Goal: Task Accomplishment & Management: Manage account settings

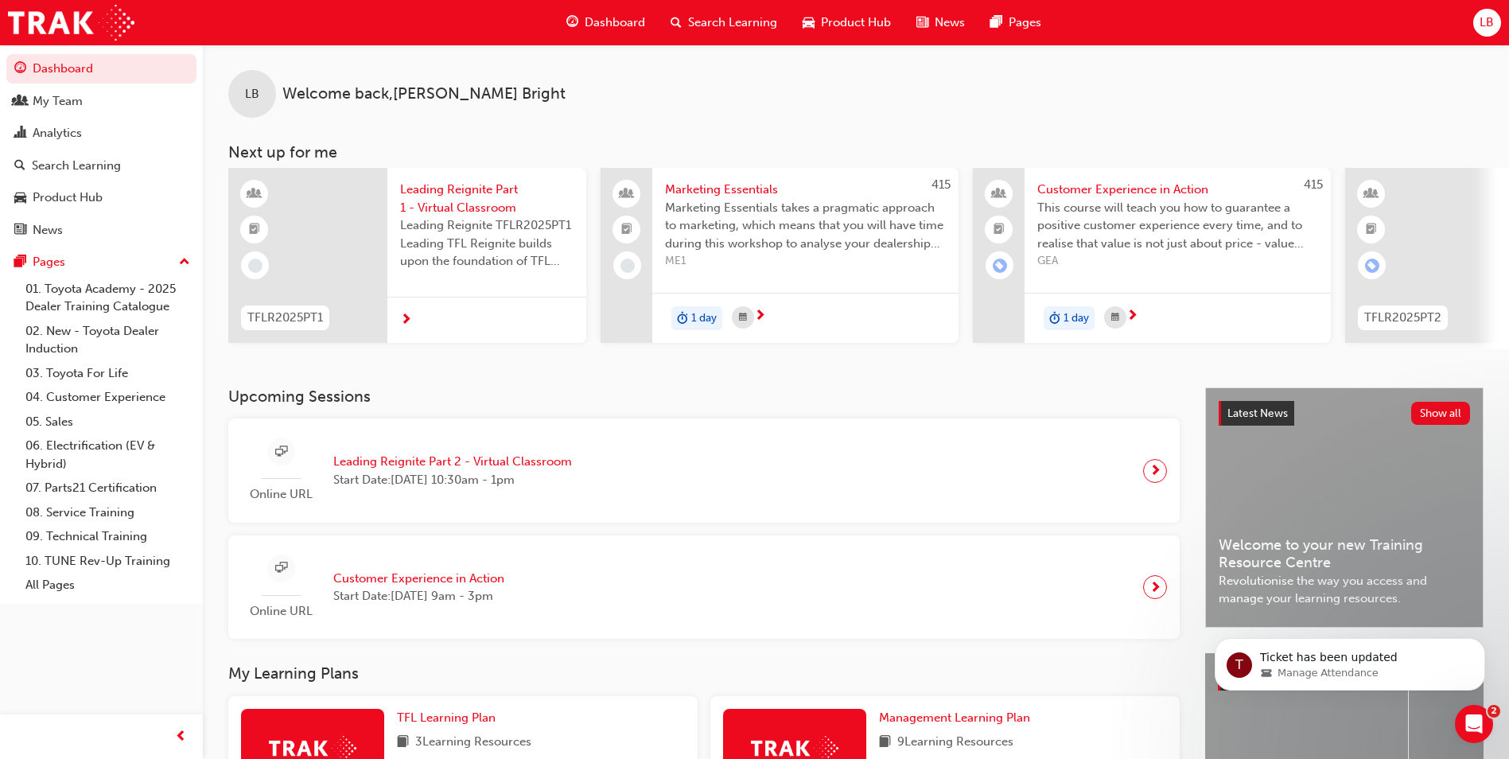
click at [1482, 27] on span "LB" at bounding box center [1486, 23] width 14 height 18
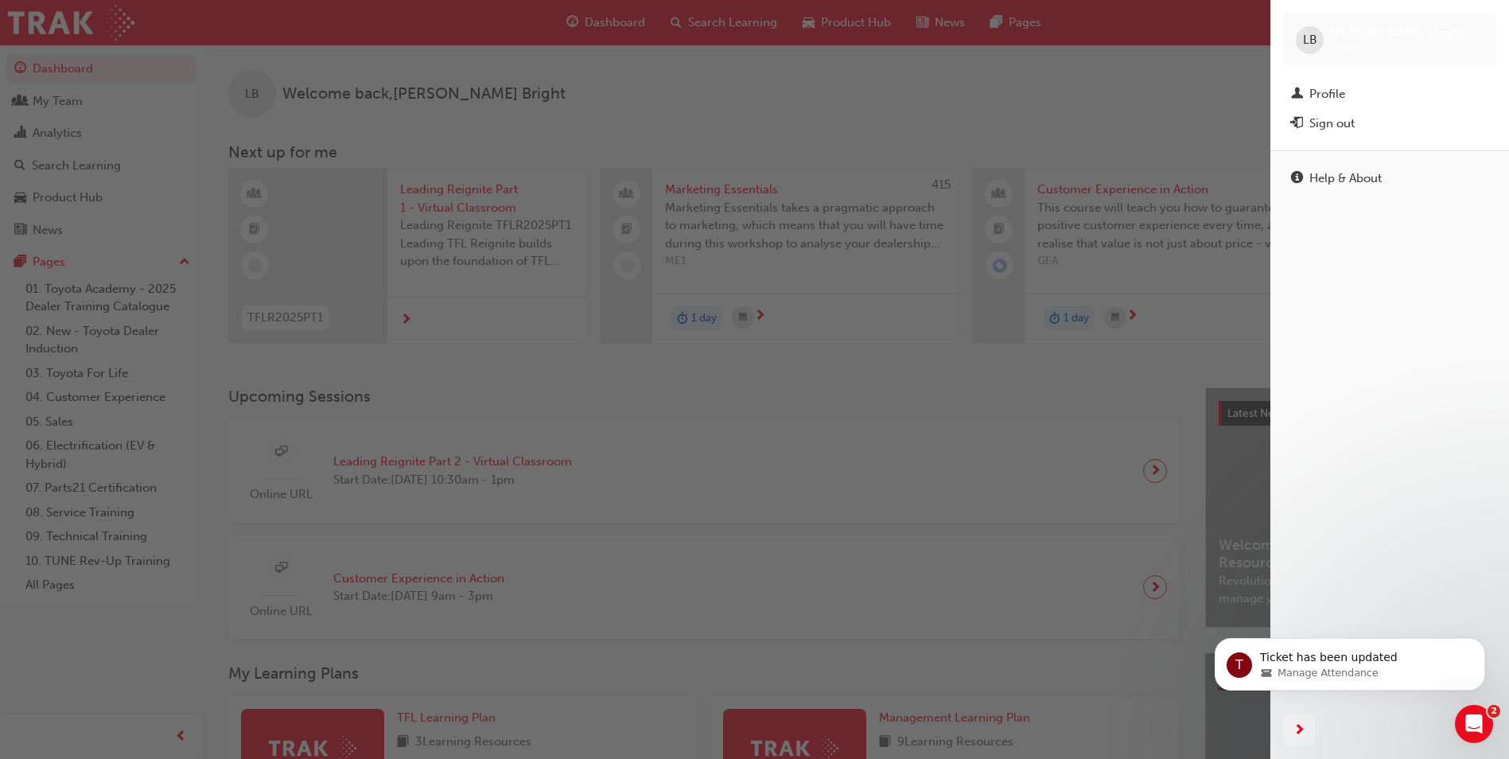
click at [1309, 41] on span "LB" at bounding box center [1310, 40] width 14 height 18
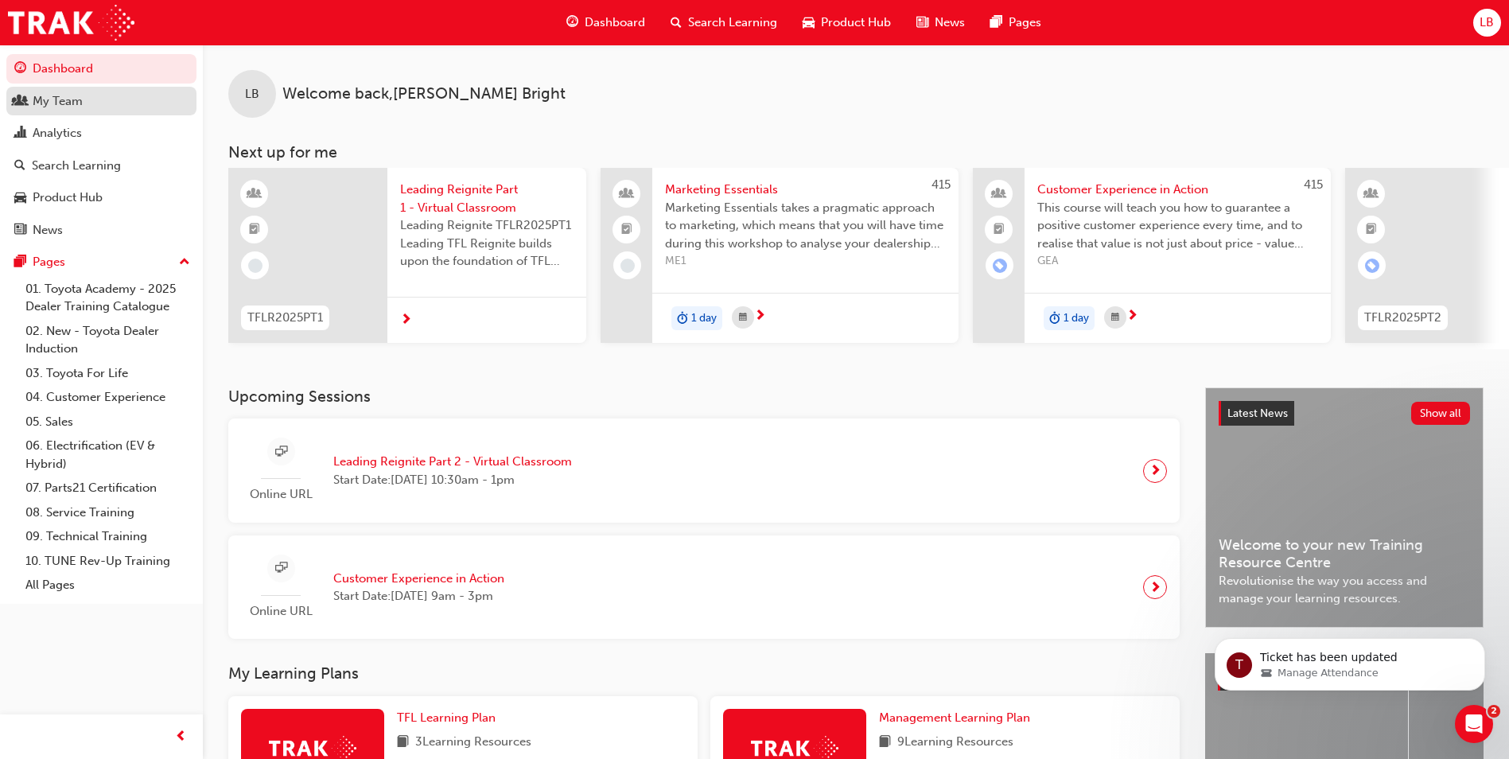
click at [86, 97] on div "My Team" at bounding box center [101, 101] width 174 height 20
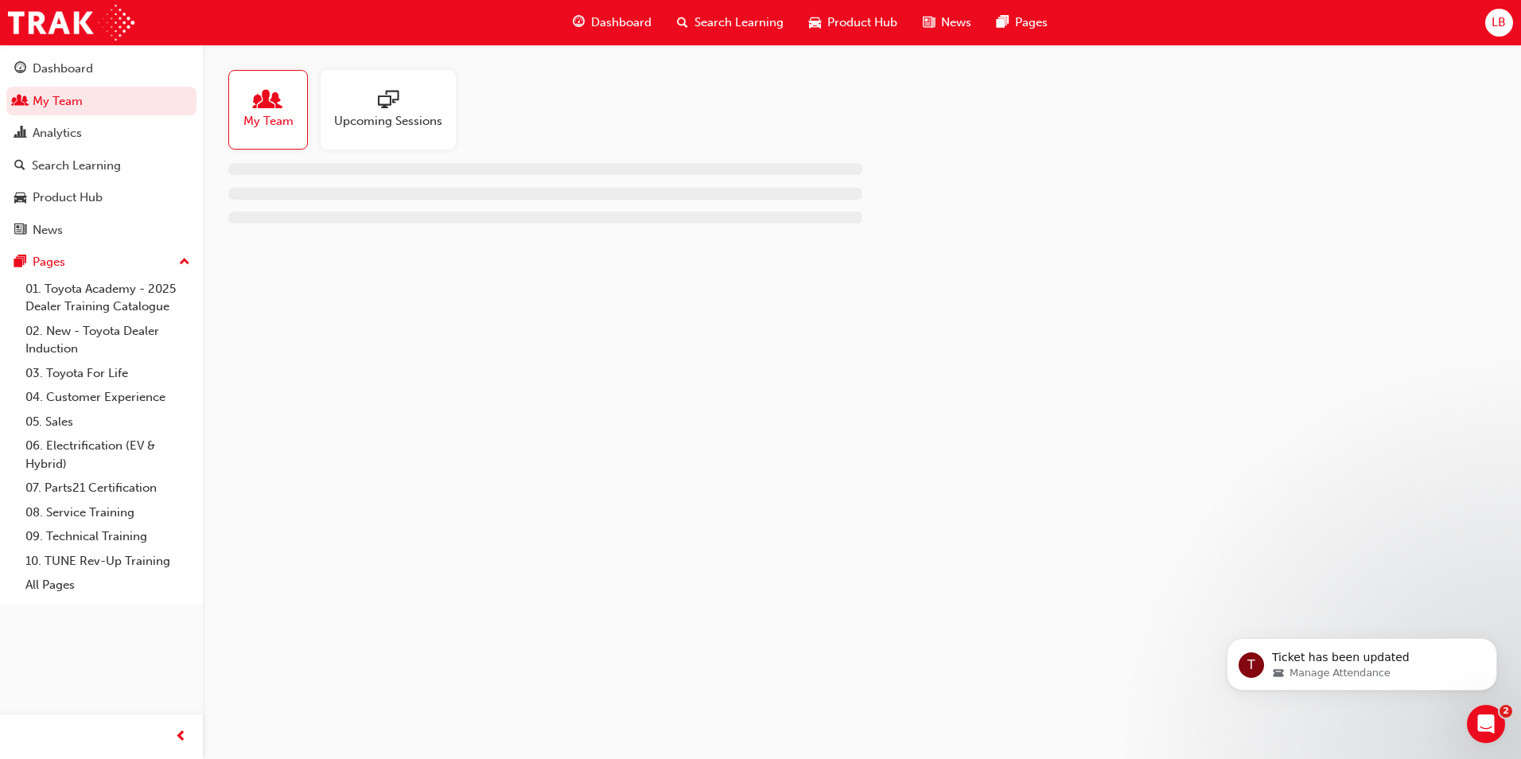
click at [734, 15] on span "Search Learning" at bounding box center [738, 23] width 89 height 18
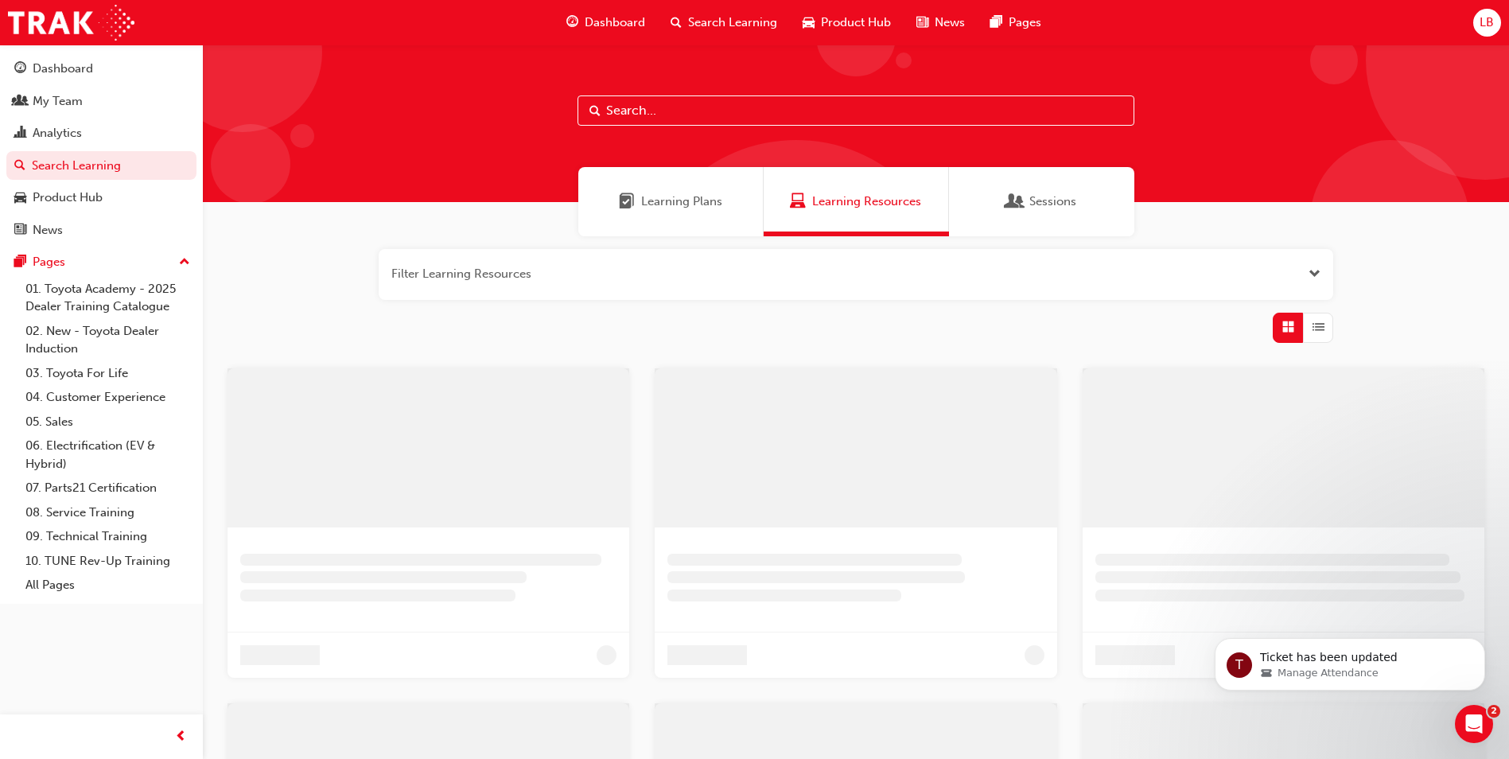
click at [628, 114] on input "text" at bounding box center [855, 110] width 557 height 30
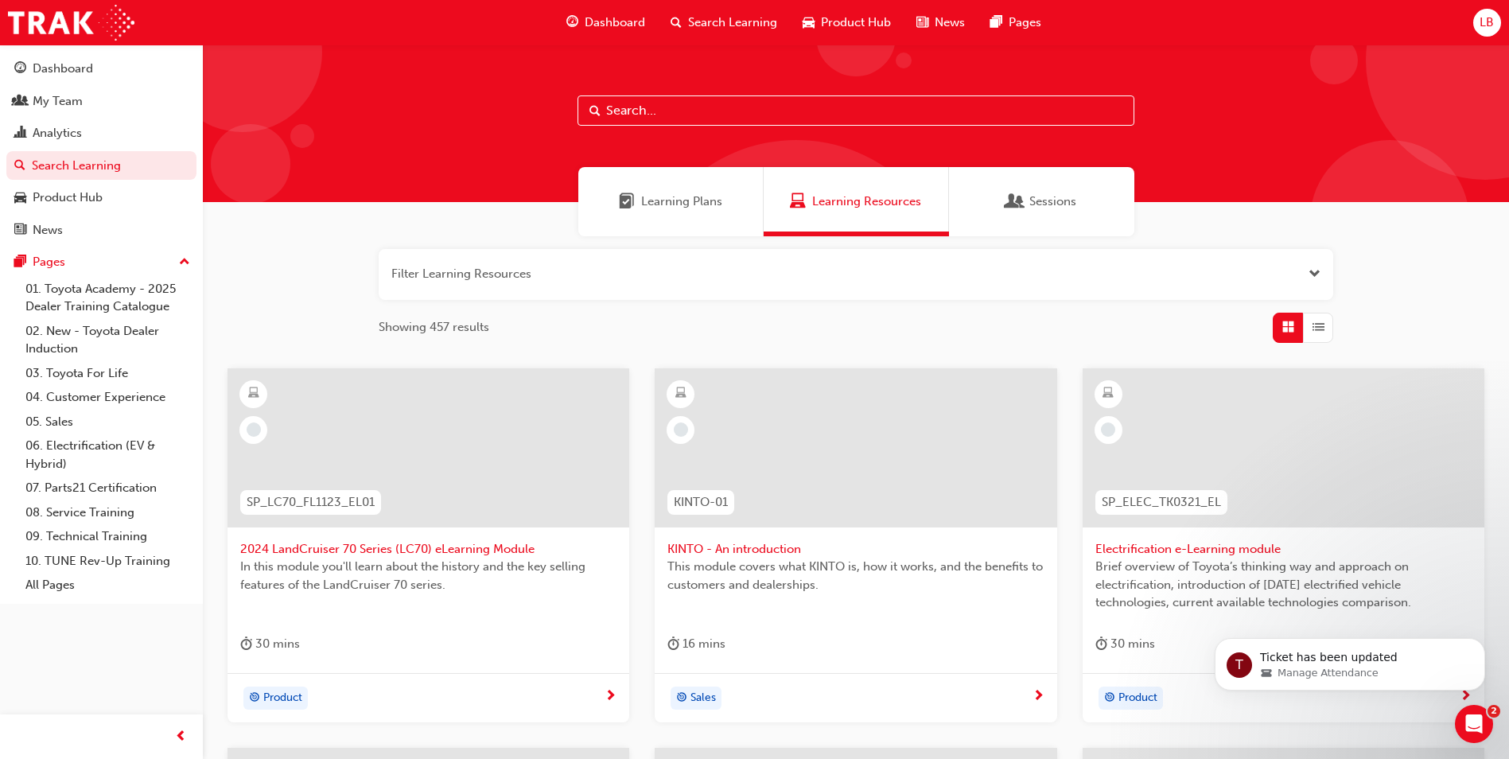
click at [1479, 21] on span "LB" at bounding box center [1486, 23] width 14 height 18
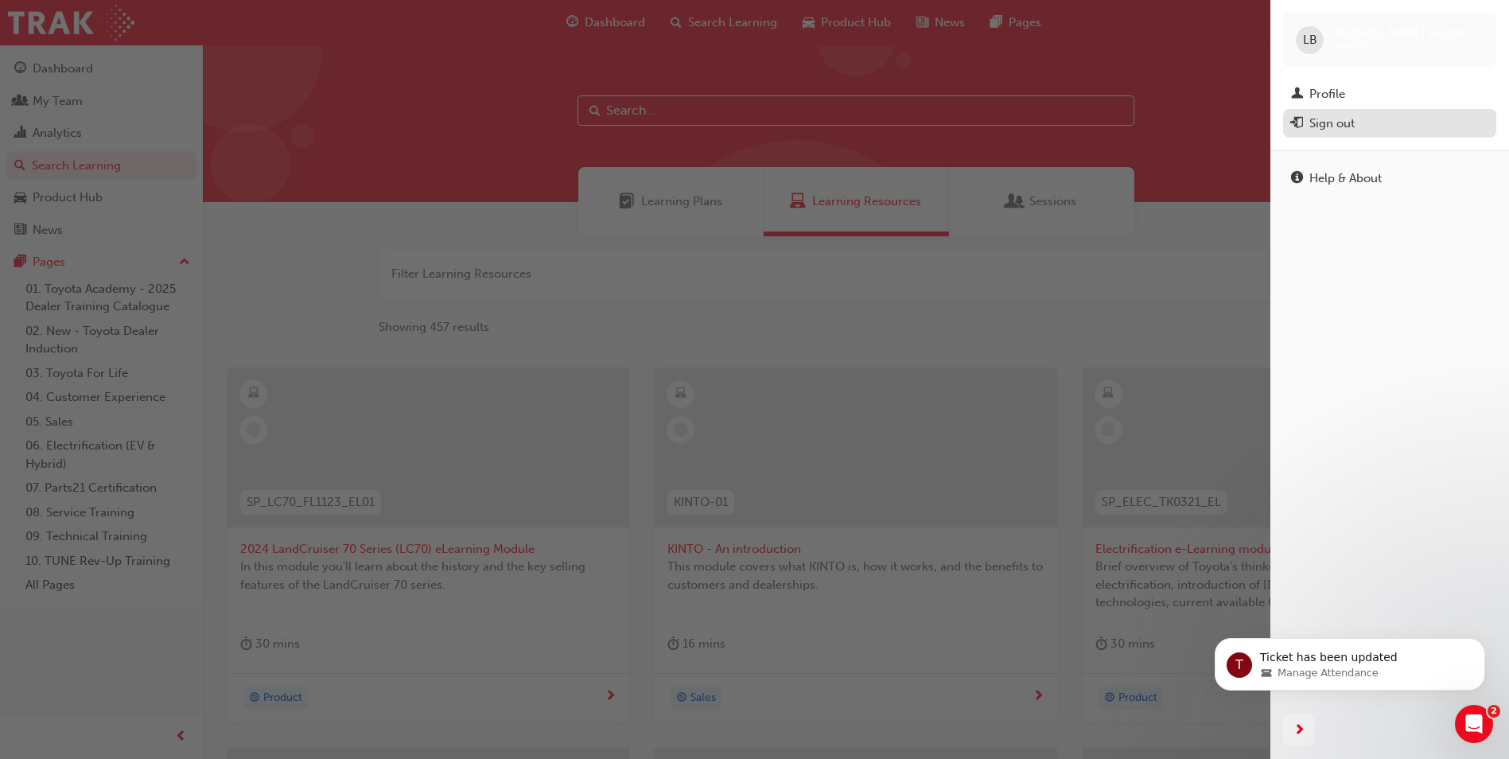
click at [1326, 126] on div "Sign out" at bounding box center [1331, 124] width 45 height 18
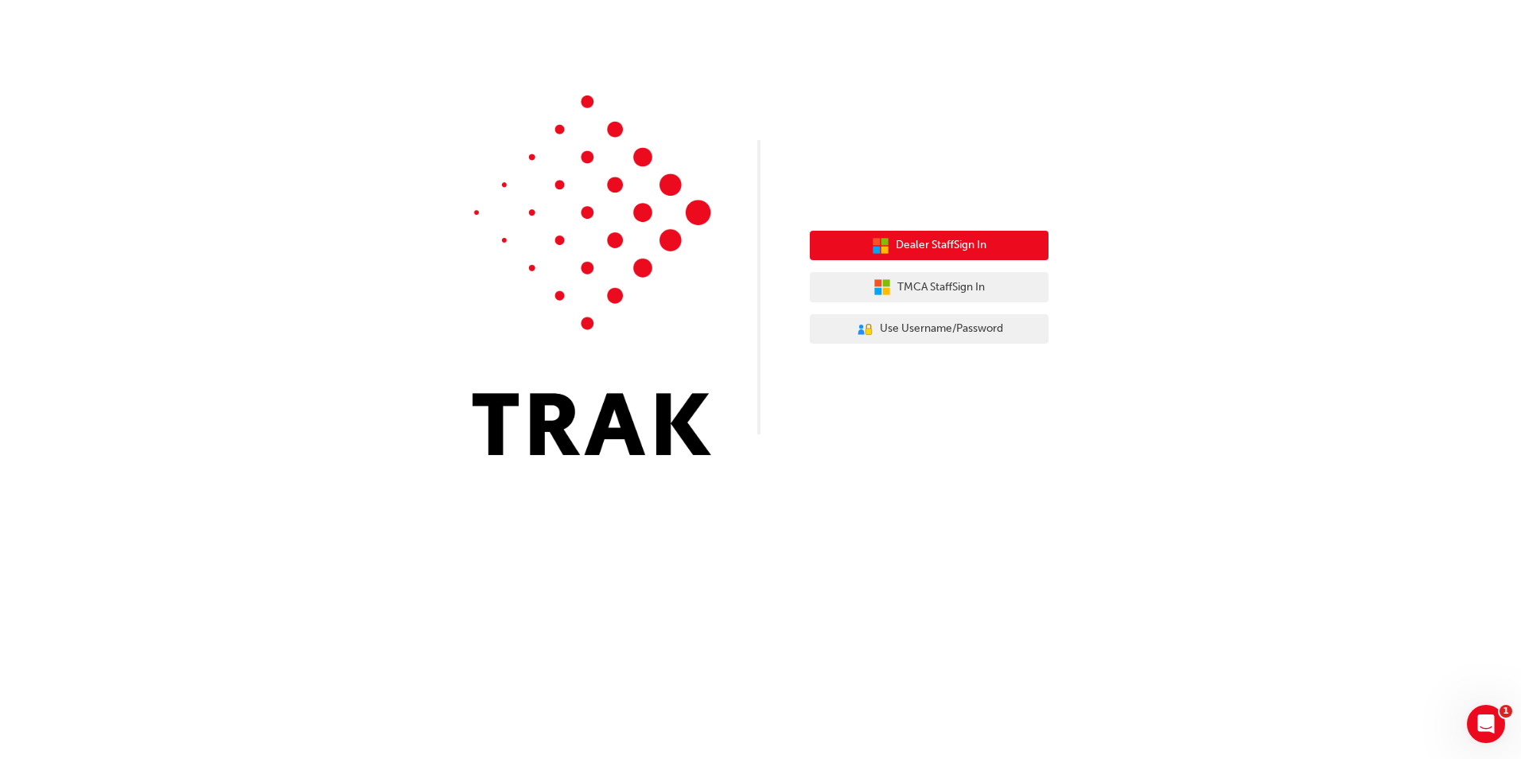
click at [960, 239] on span "Dealer Staff Sign In" at bounding box center [941, 245] width 91 height 18
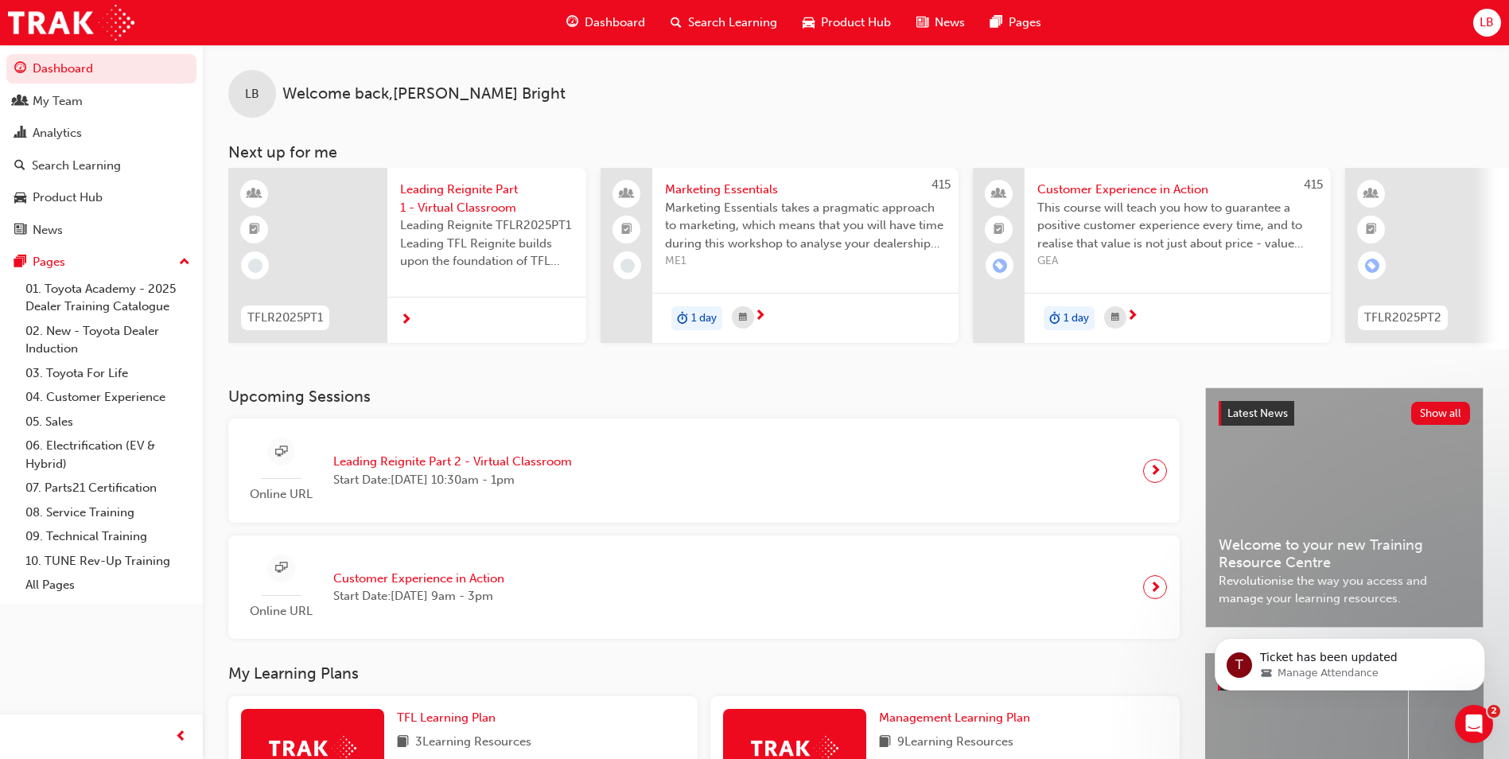
click at [690, 23] on span "Search Learning" at bounding box center [732, 23] width 89 height 18
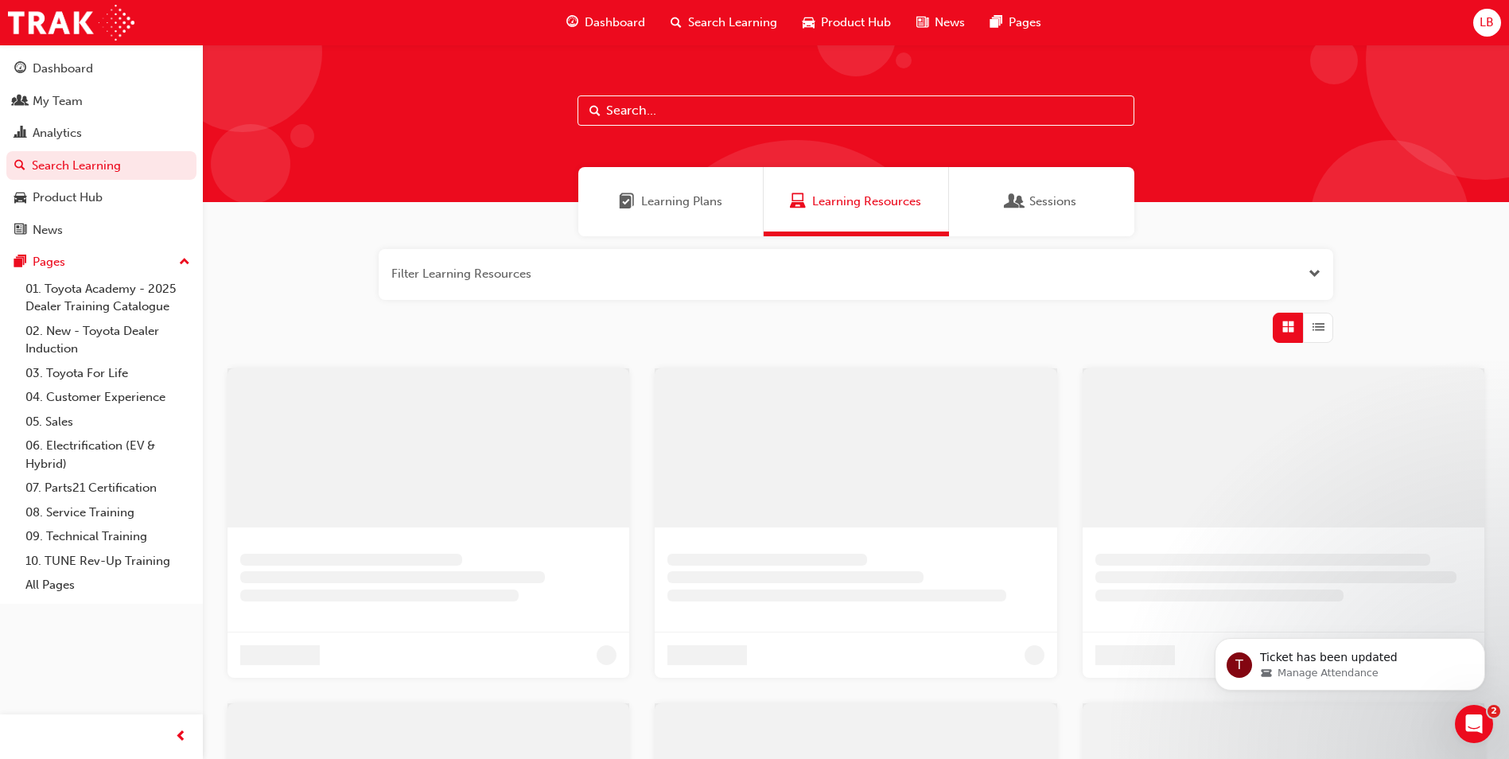
click at [613, 115] on input "text" at bounding box center [855, 110] width 557 height 30
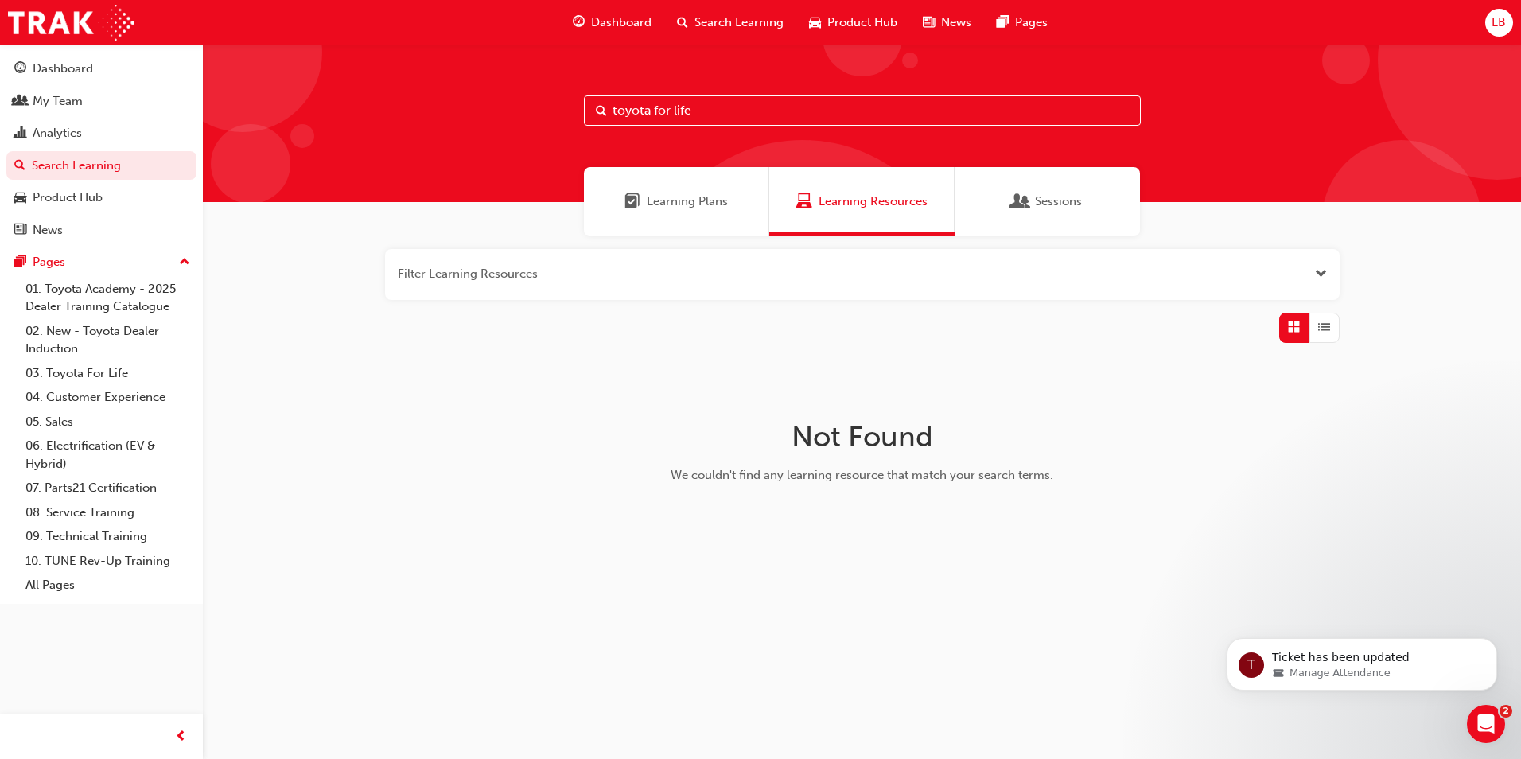
type input "toyota for life"
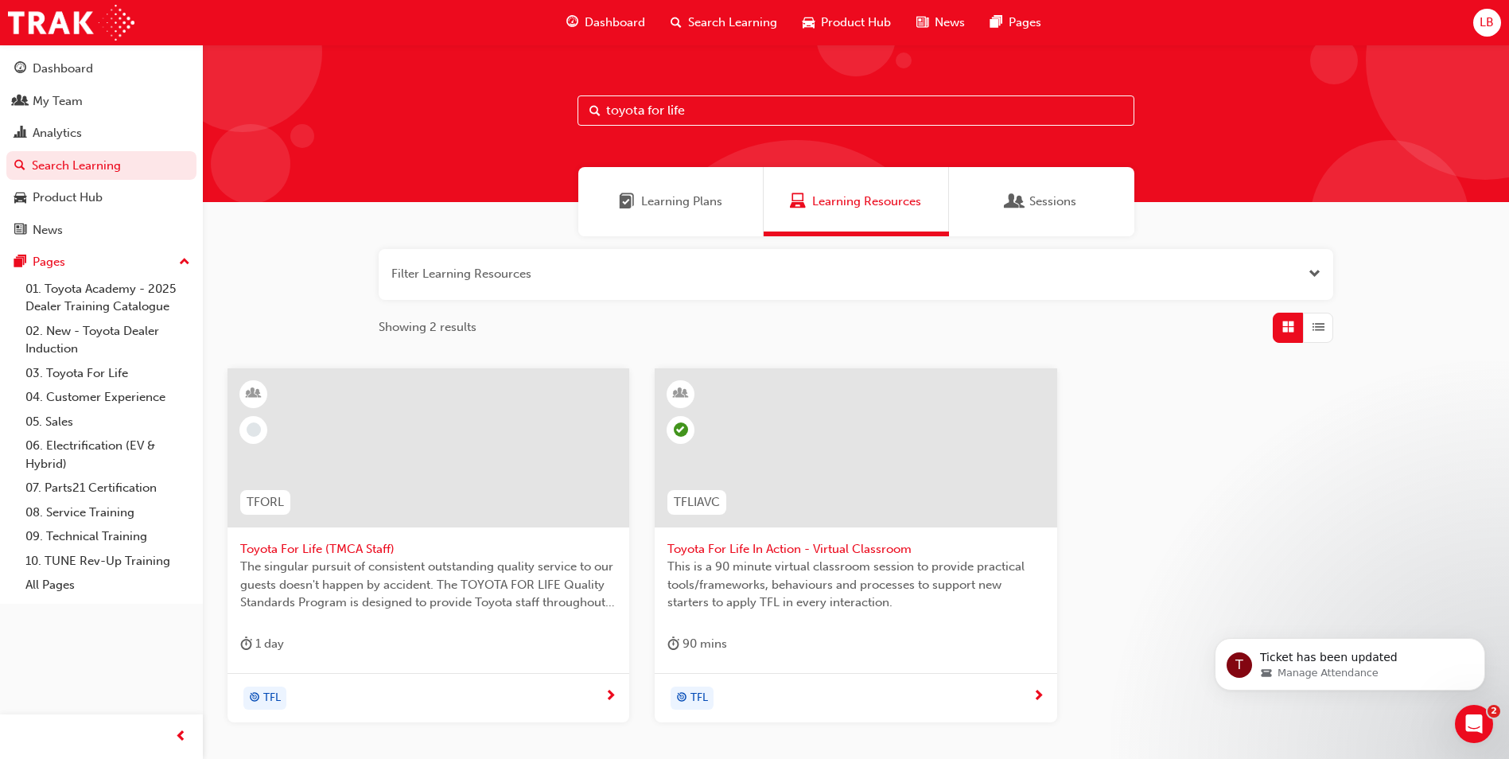
click at [756, 542] on span "Toyota For Life In Action - Virtual Classroom" at bounding box center [855, 549] width 376 height 18
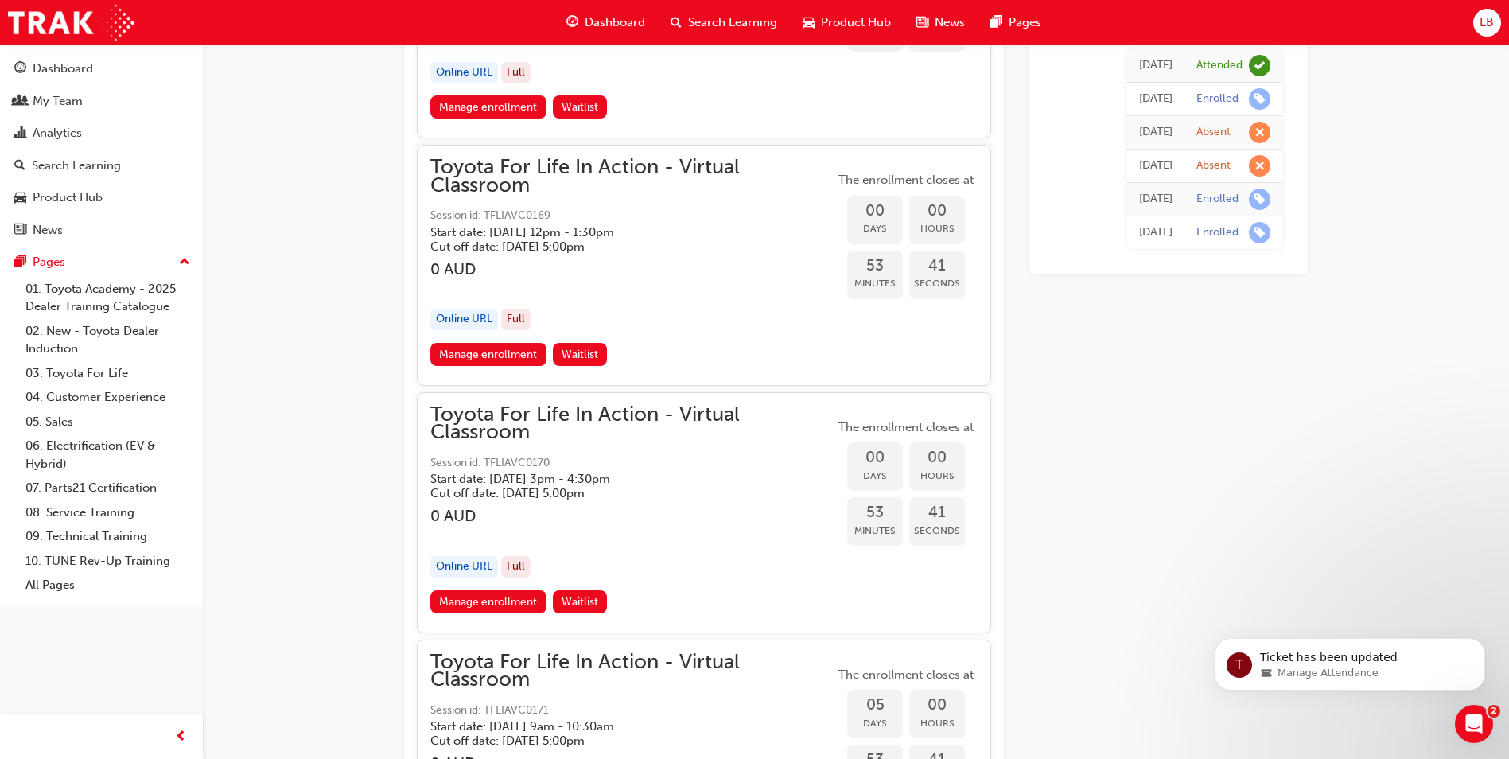
scroll to position [2618, 0]
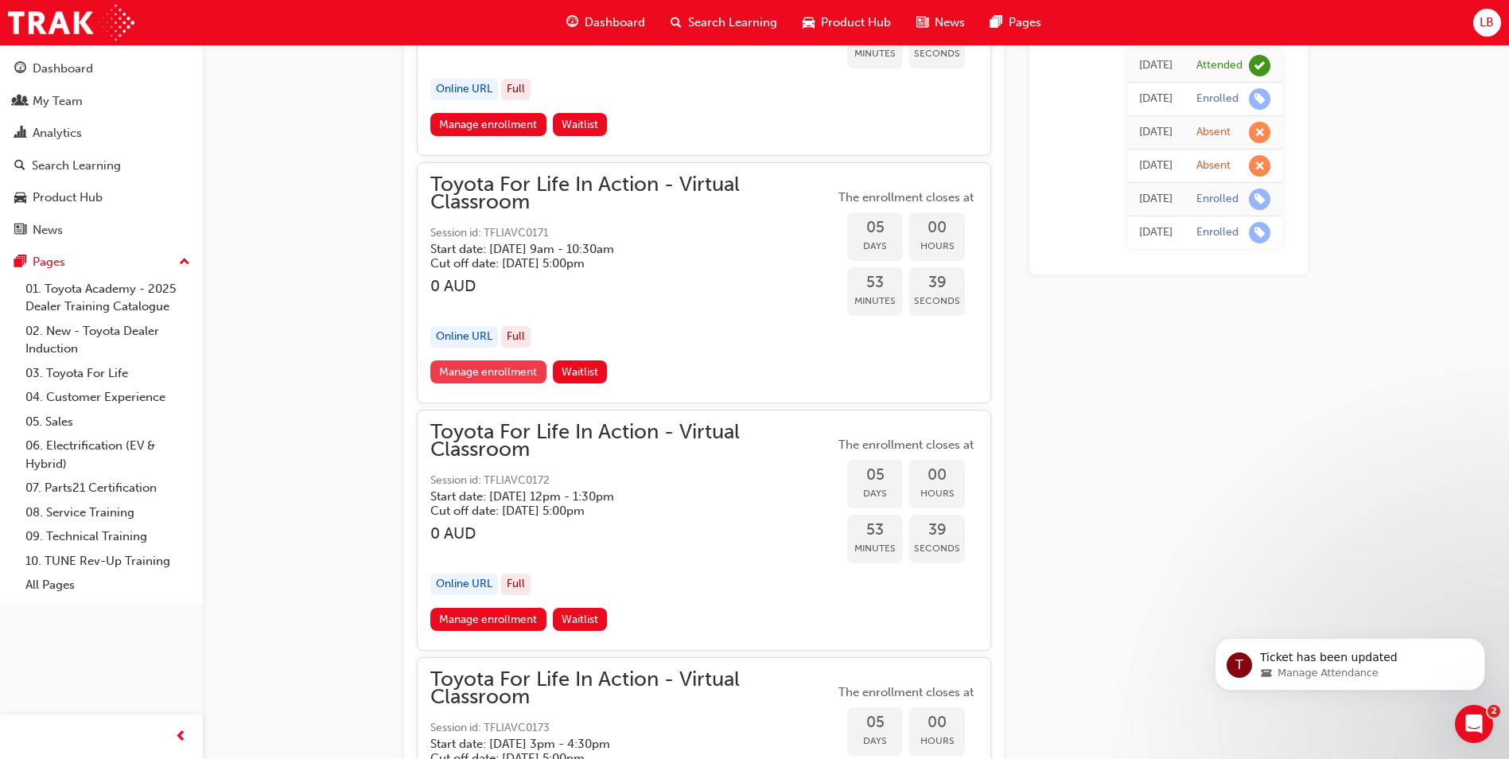
click at [483, 374] on link "Manage enrollment" at bounding box center [488, 371] width 116 height 23
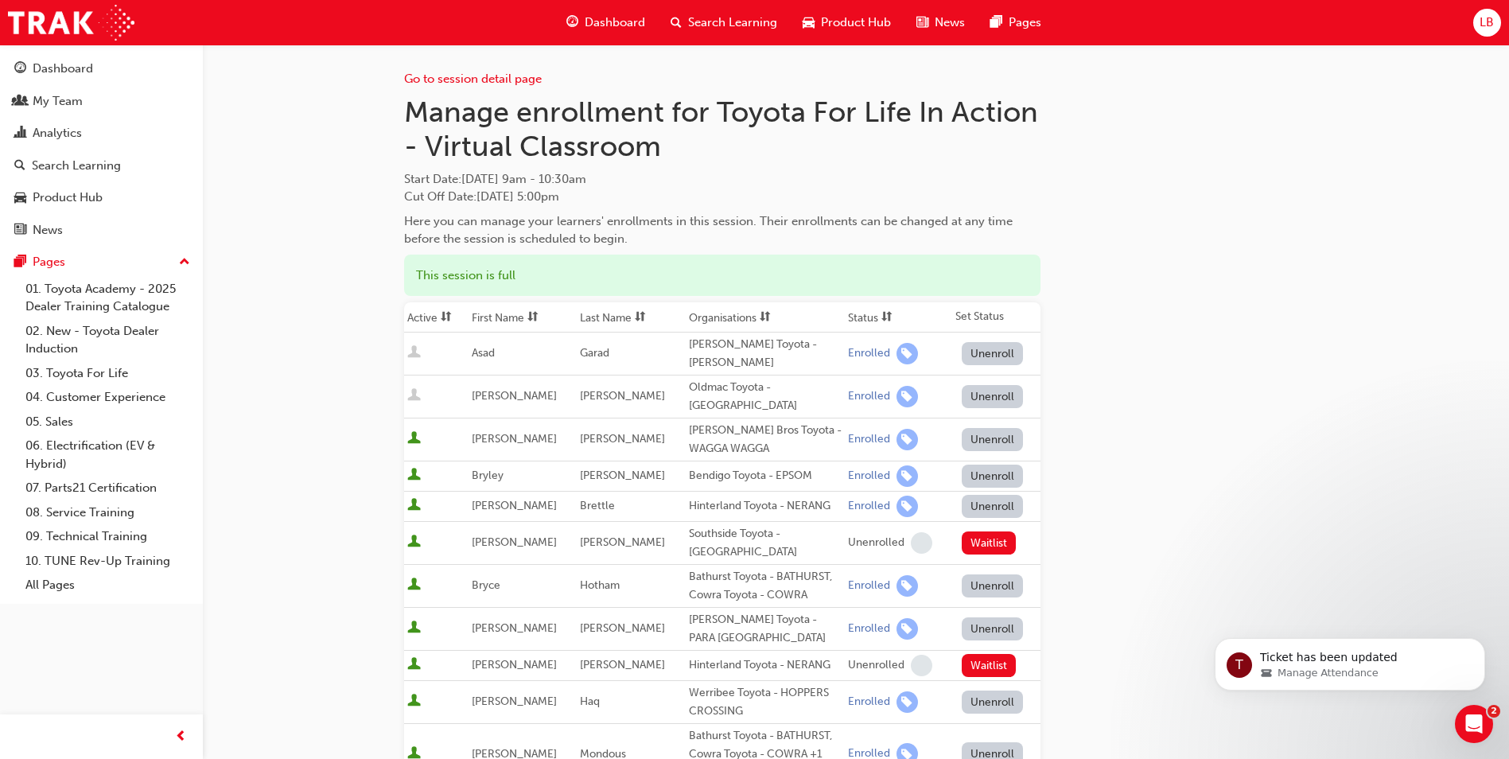
click at [971, 351] on button "Unenroll" at bounding box center [993, 353] width 62 height 23
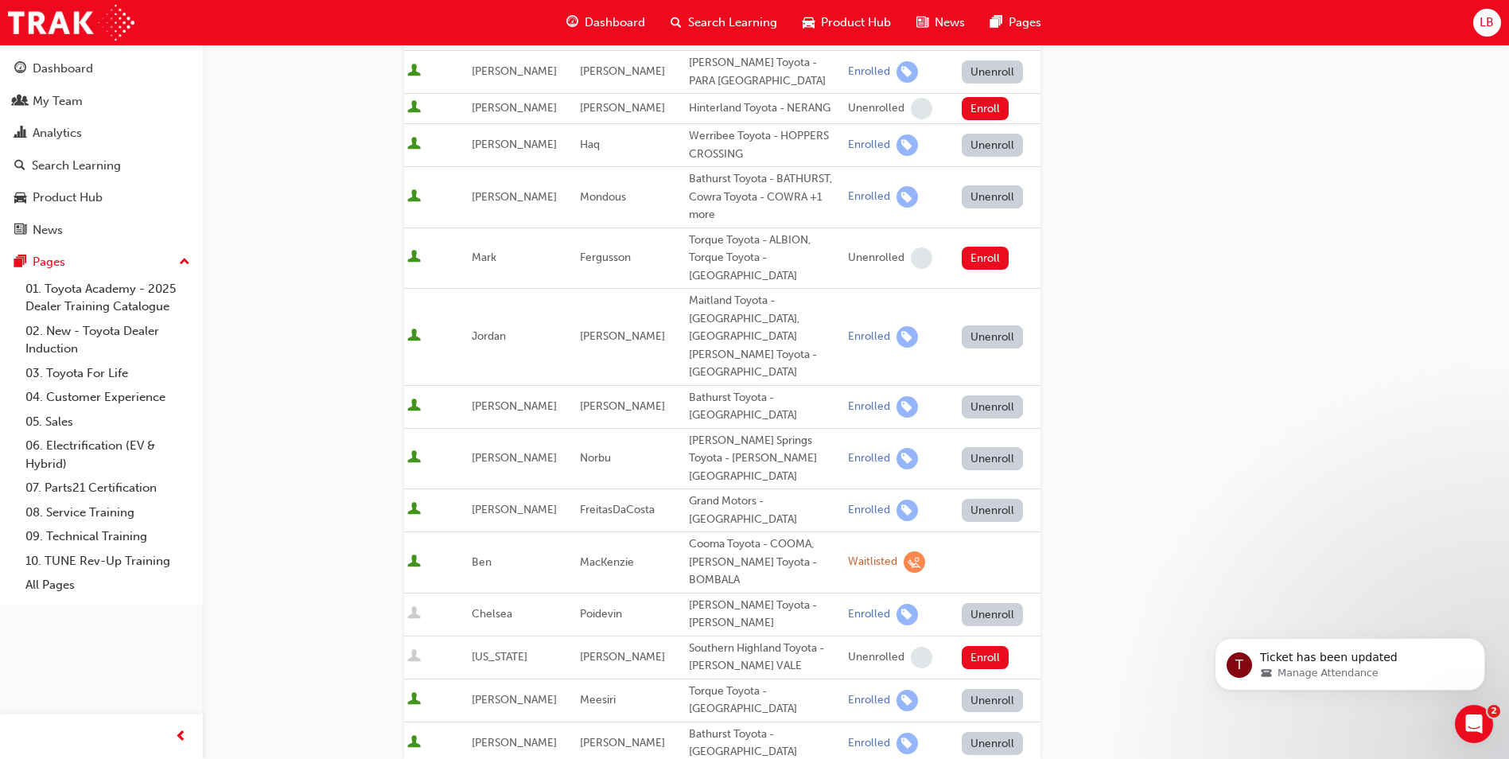
scroll to position [888, 0]
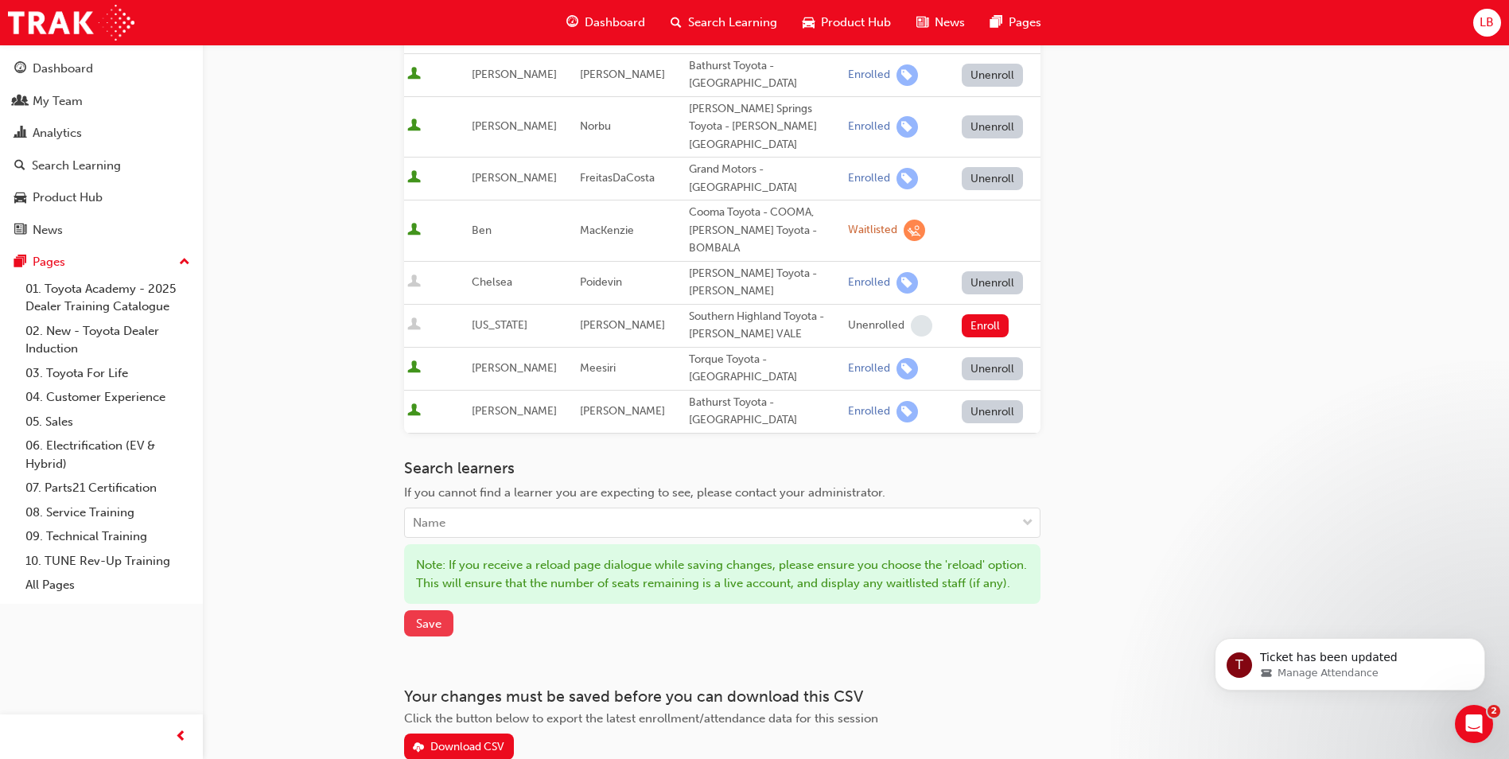
click at [436, 610] on button "Save" at bounding box center [428, 623] width 49 height 26
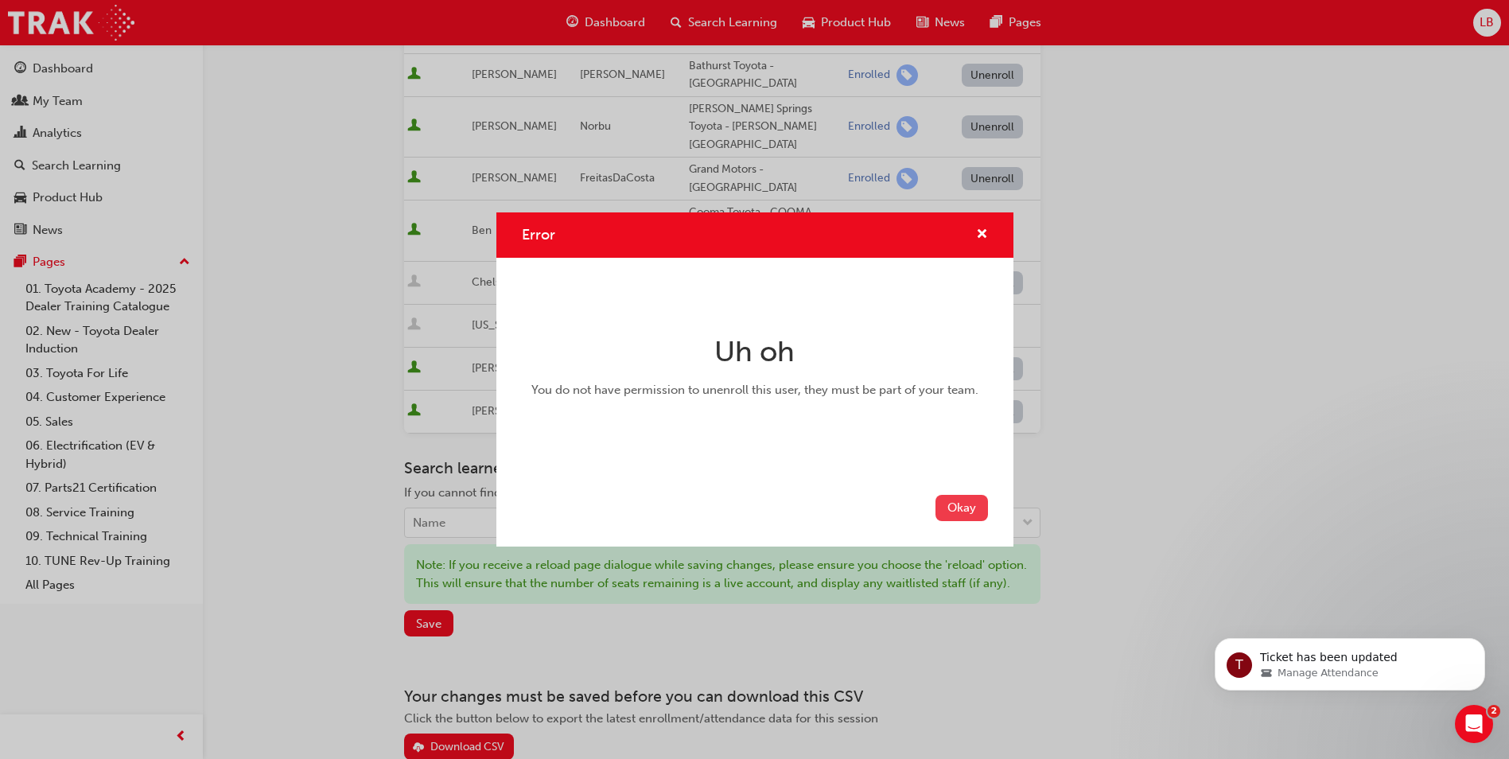
click at [970, 503] on button "Okay" at bounding box center [961, 508] width 52 height 26
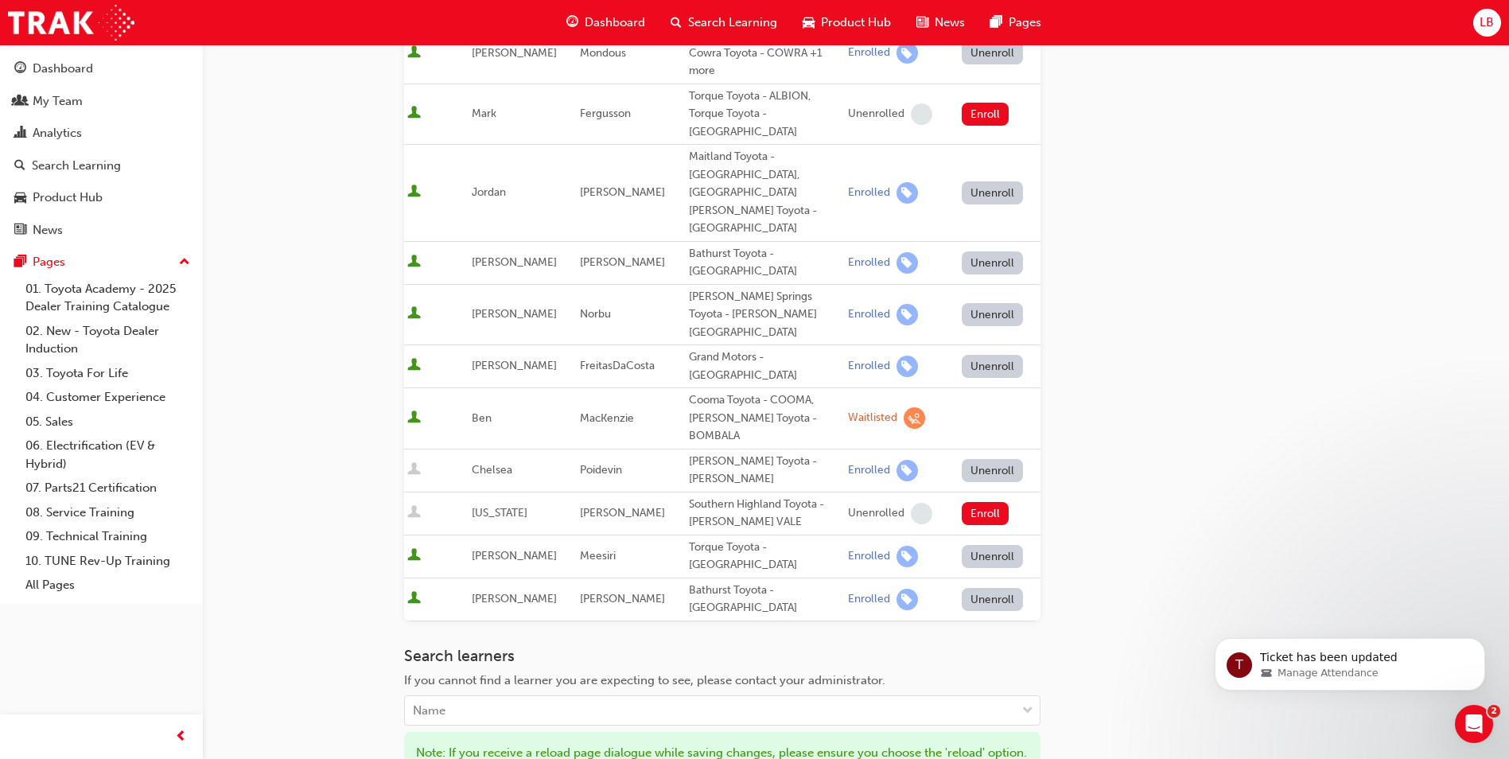
scroll to position [491, 0]
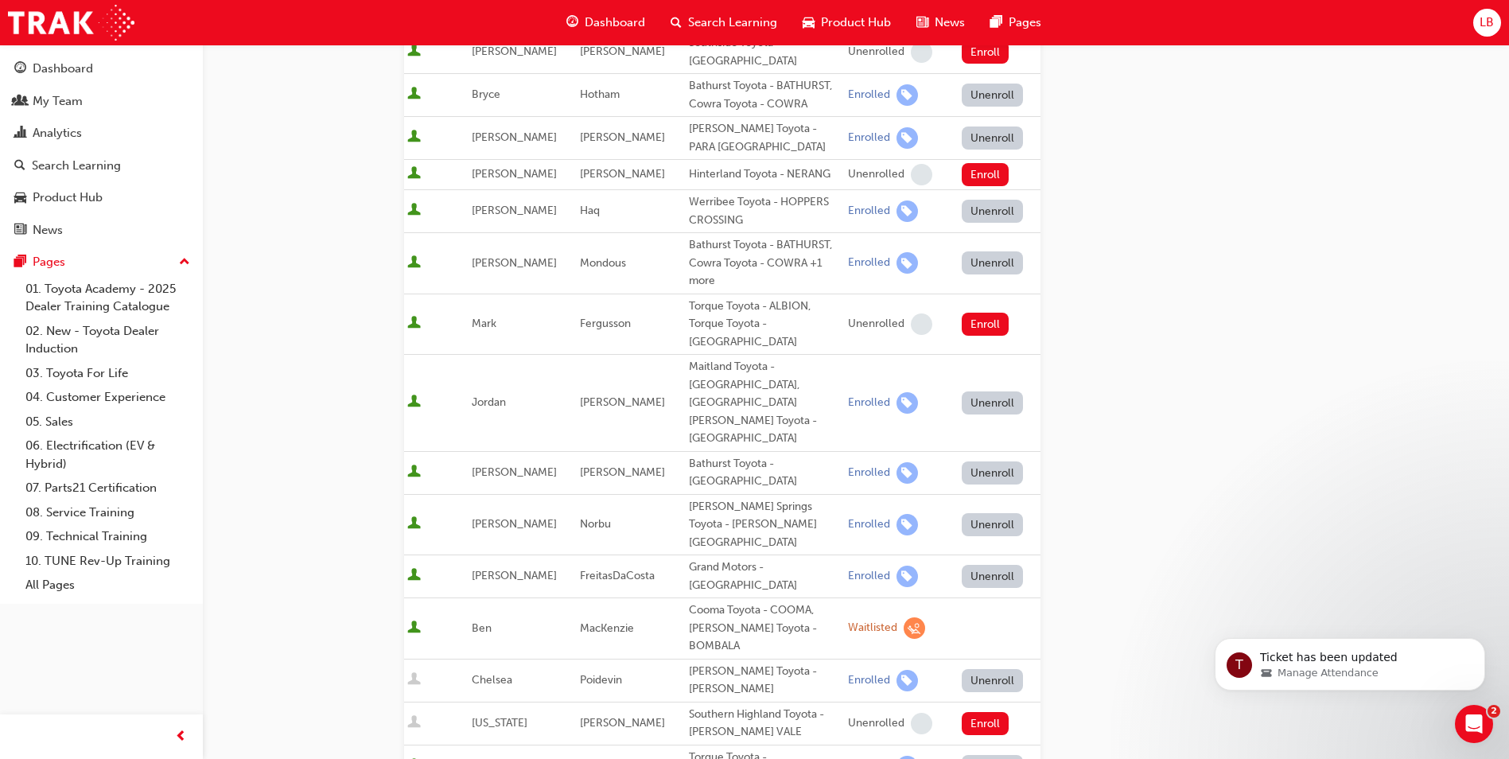
click at [1481, 24] on span "LB" at bounding box center [1486, 23] width 14 height 18
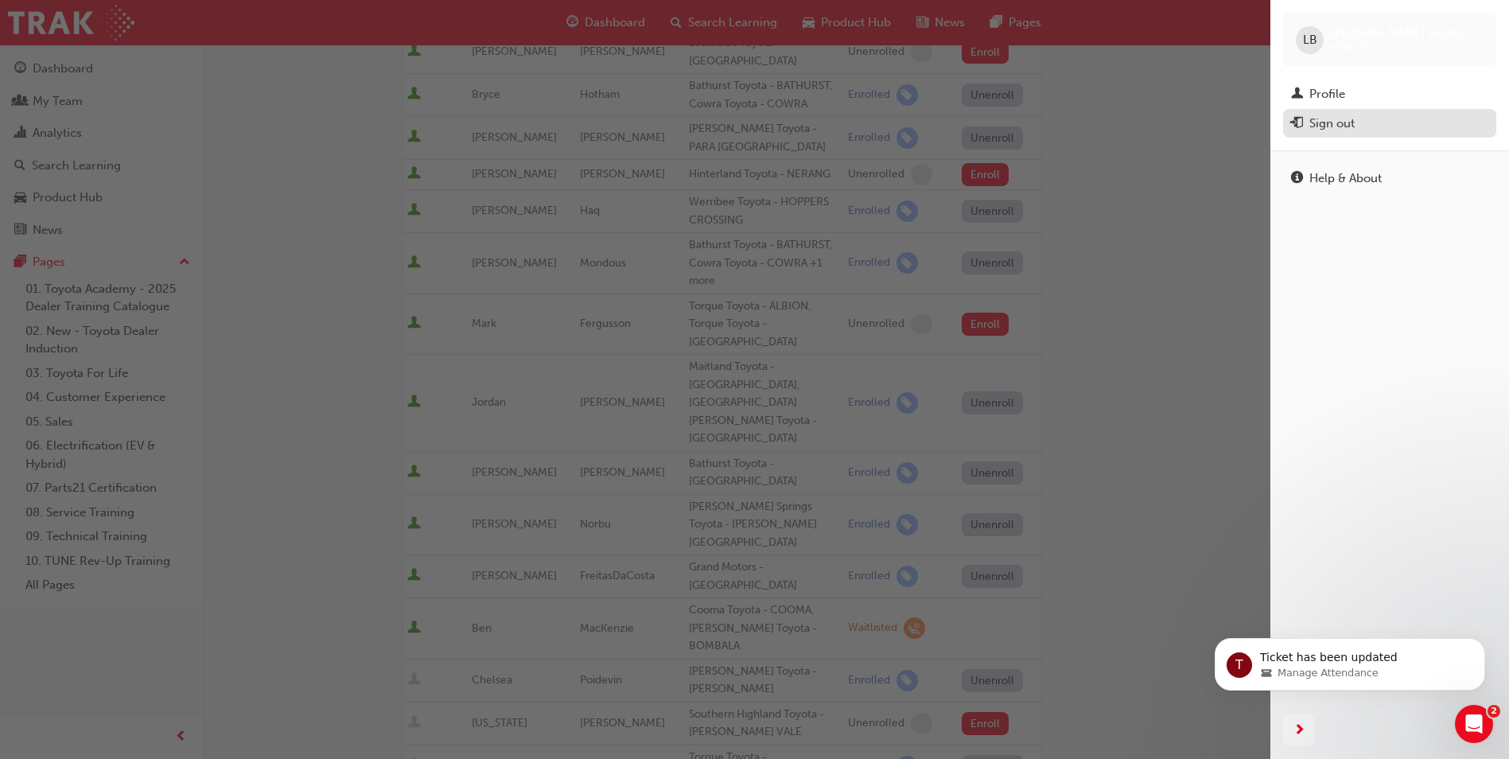
click at [1320, 115] on div "Sign out" at bounding box center [1331, 124] width 45 height 18
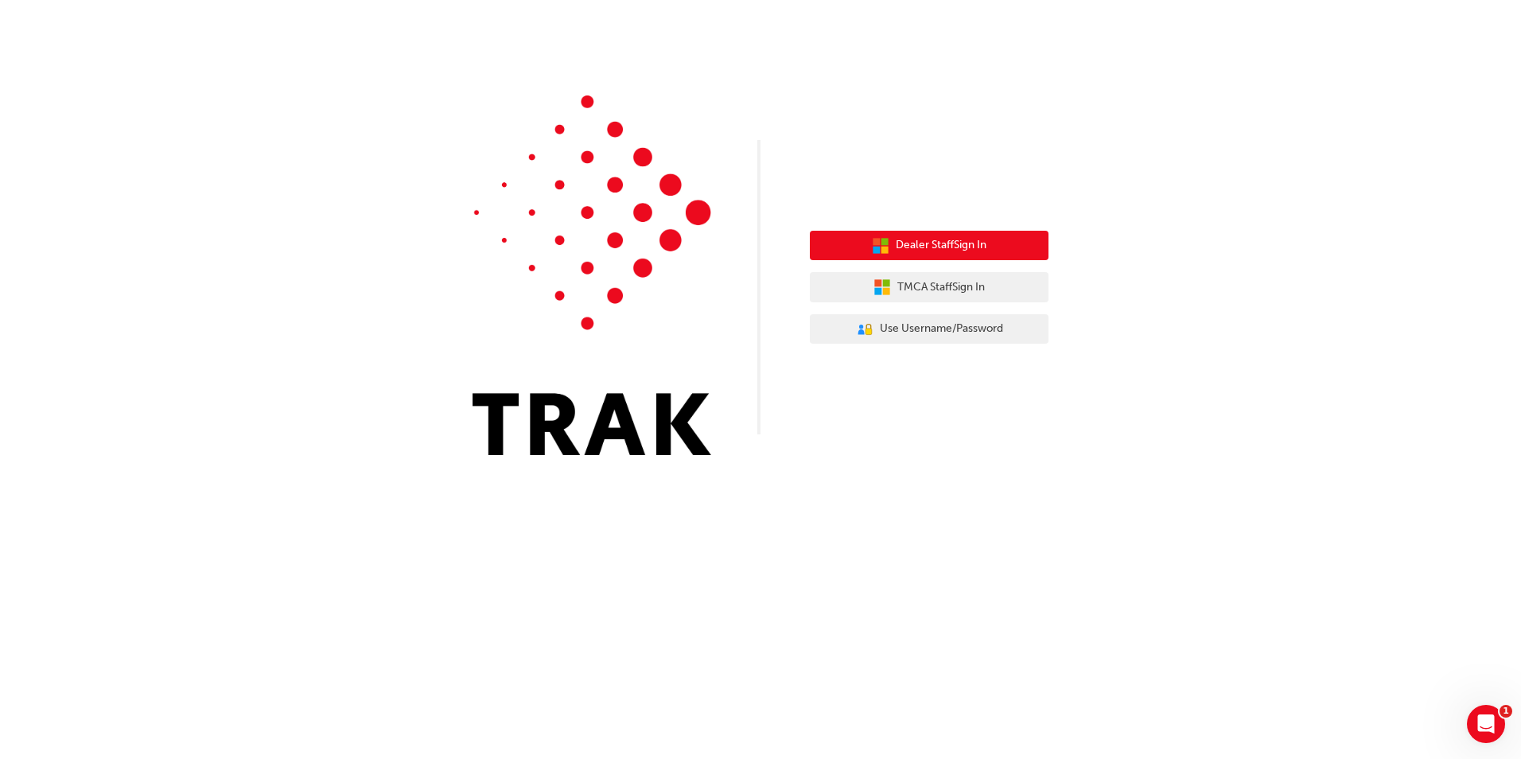
click at [930, 239] on span "Dealer Staff Sign In" at bounding box center [941, 245] width 91 height 18
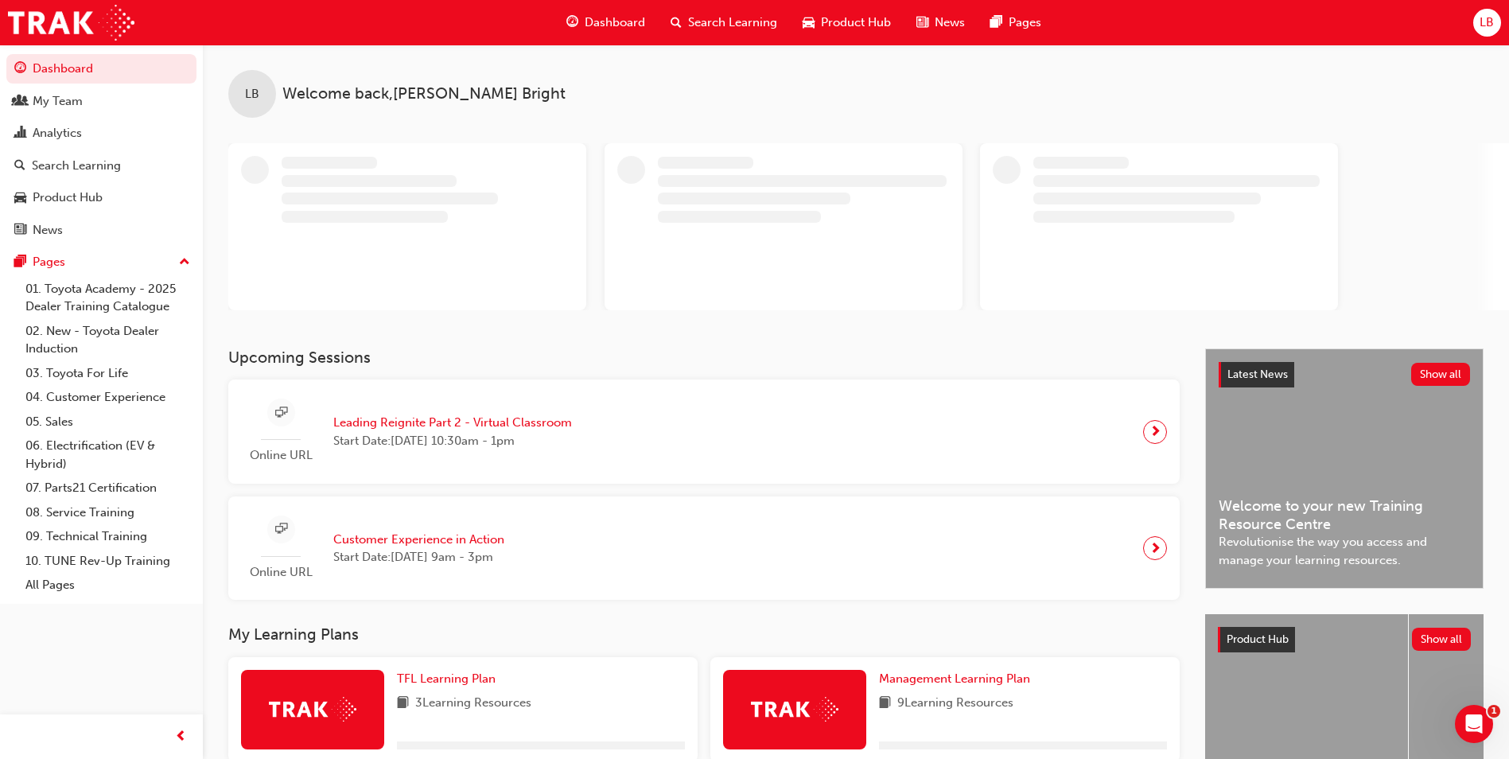
click at [1482, 27] on span "LB" at bounding box center [1486, 23] width 14 height 18
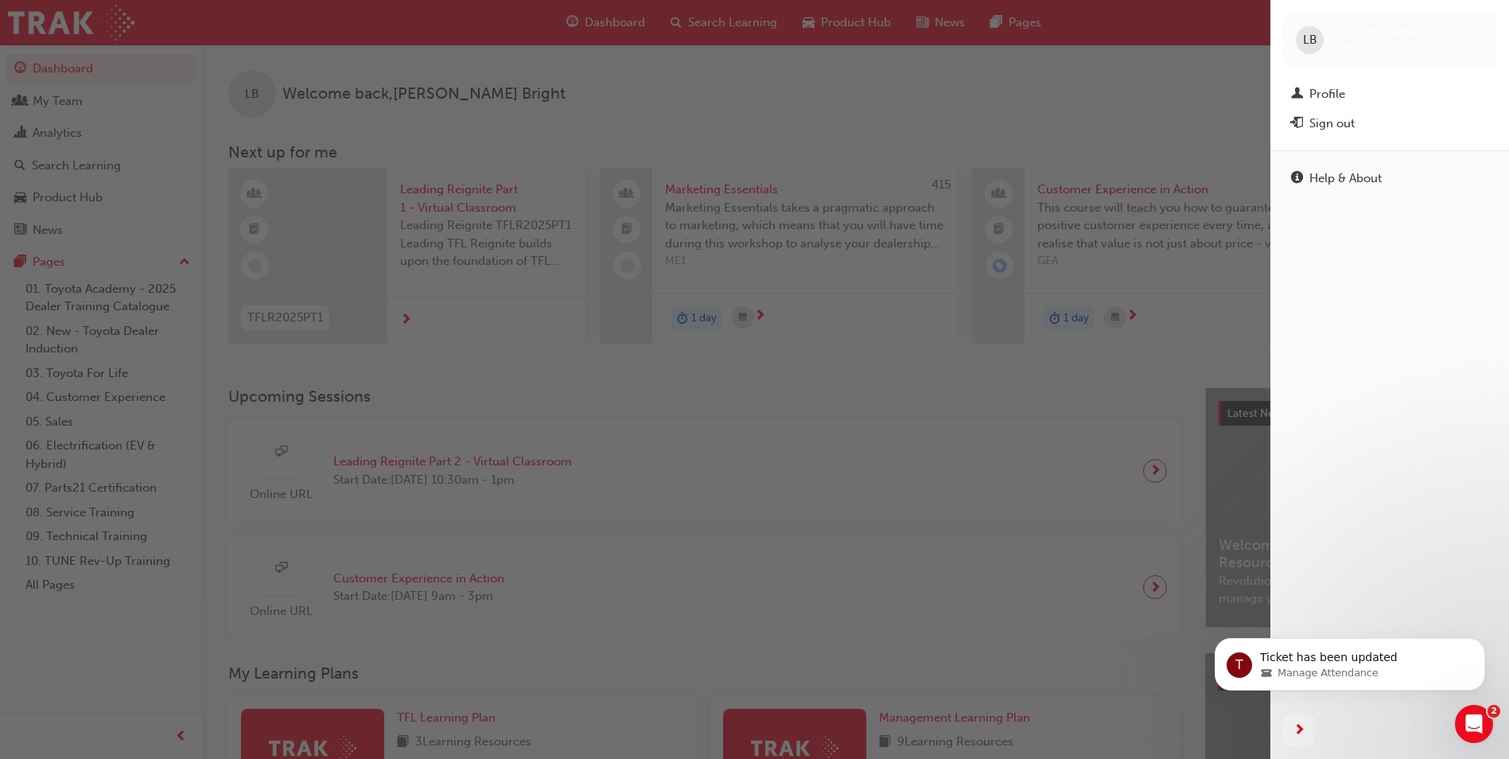
click at [1310, 38] on span "LB" at bounding box center [1310, 40] width 14 height 18
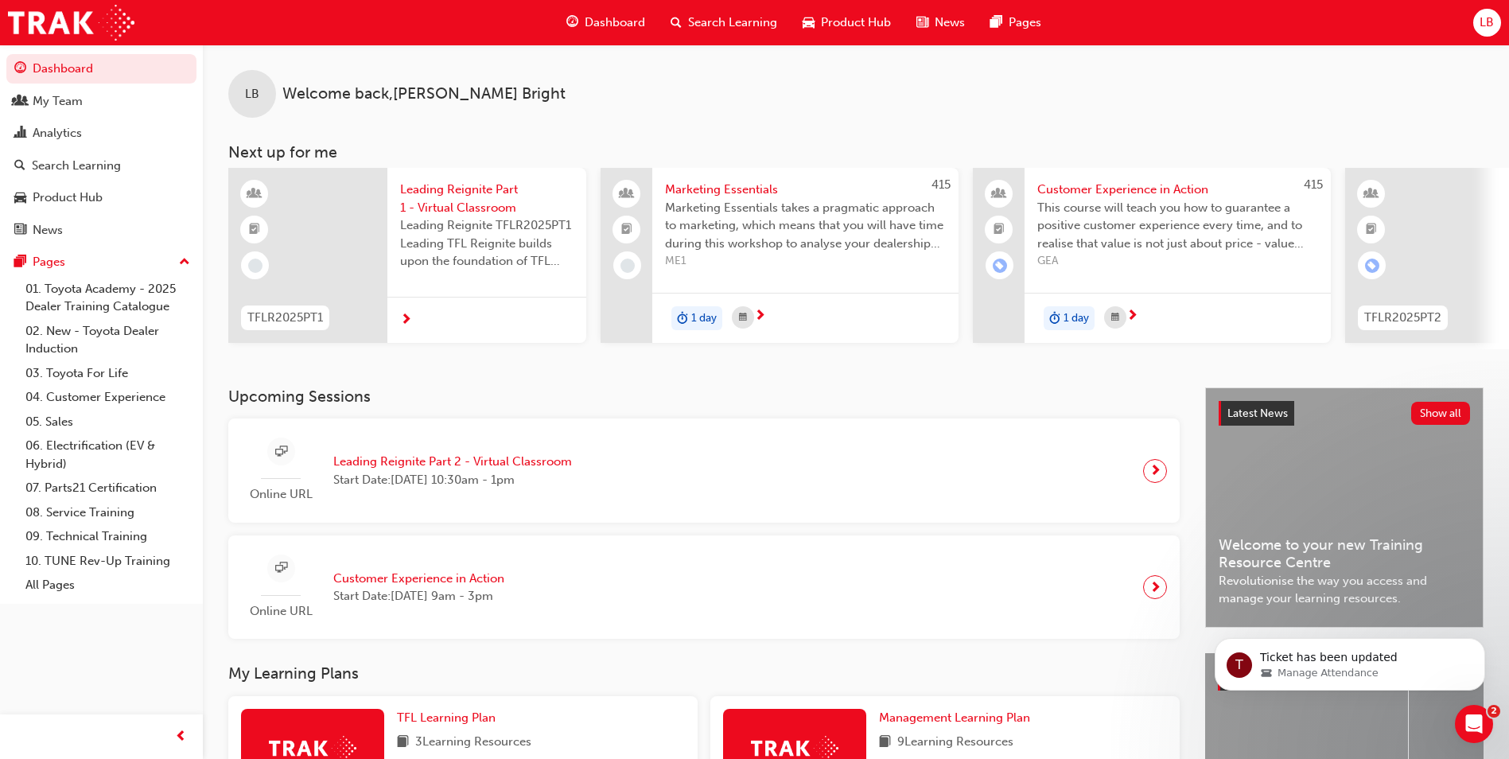
click at [1478, 19] on div "LB" at bounding box center [1487, 23] width 28 height 28
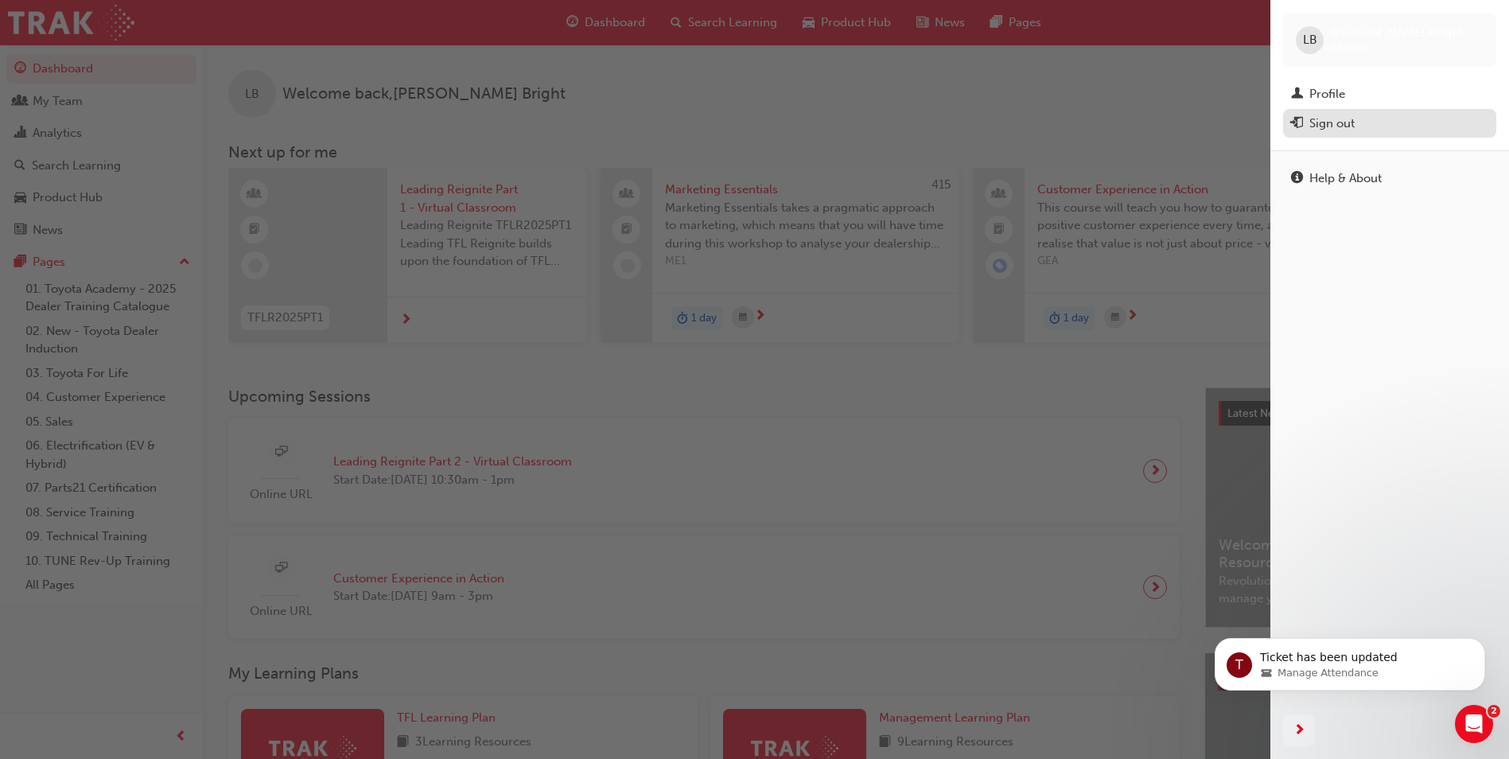
click at [1343, 120] on div "Sign out" at bounding box center [1331, 124] width 45 height 18
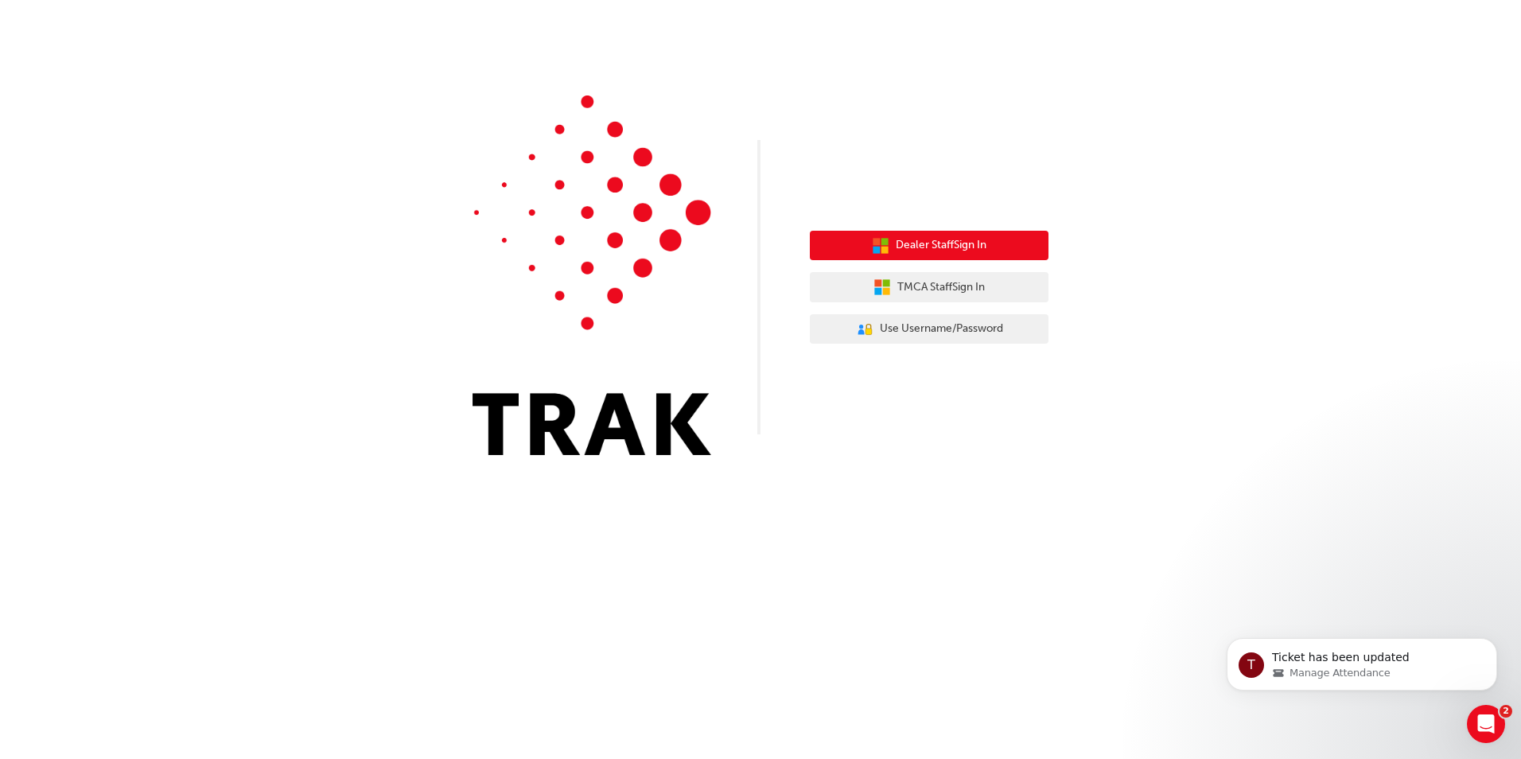
click at [916, 254] on span "Dealer Staff Sign In" at bounding box center [941, 245] width 91 height 18
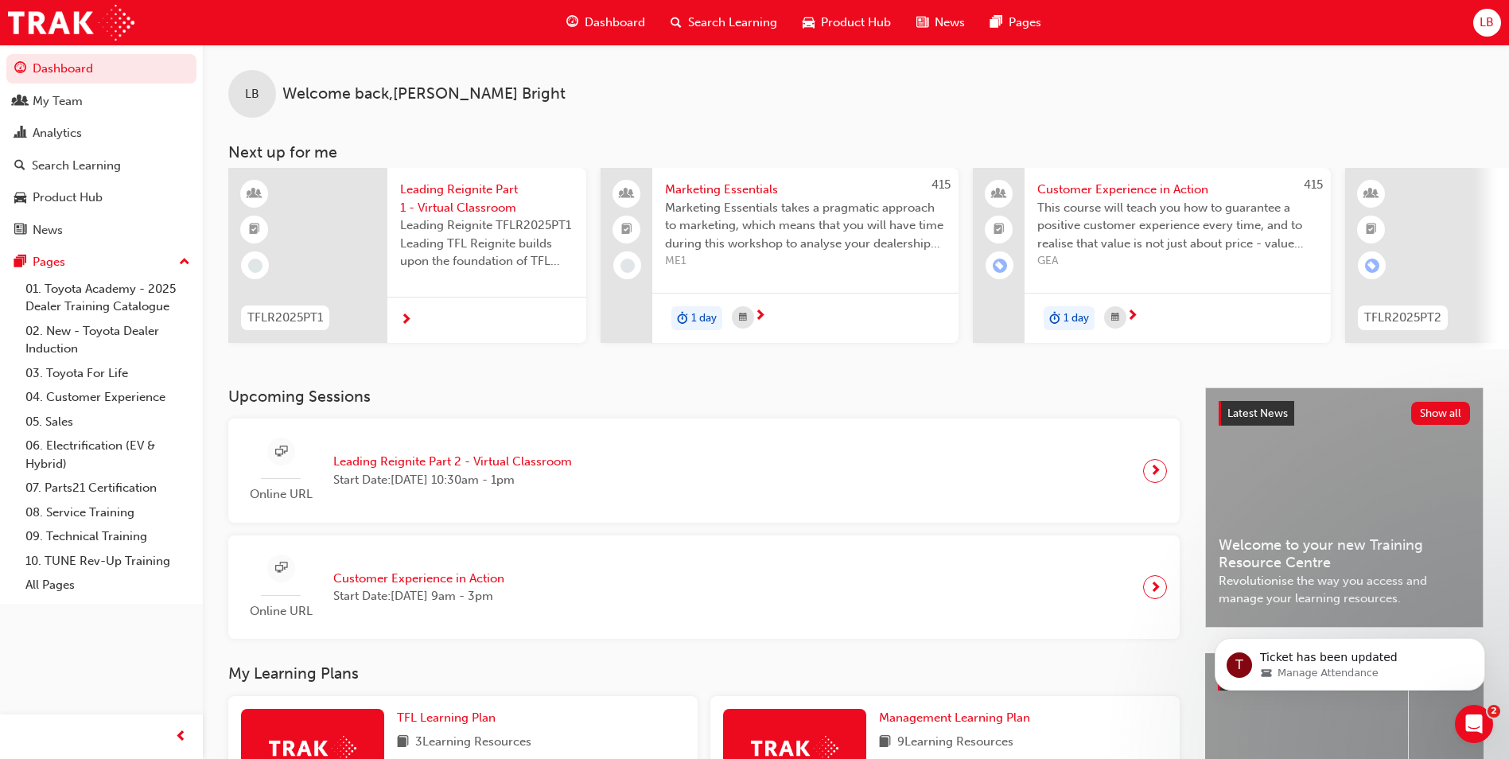
click at [699, 26] on span "Search Learning" at bounding box center [732, 23] width 89 height 18
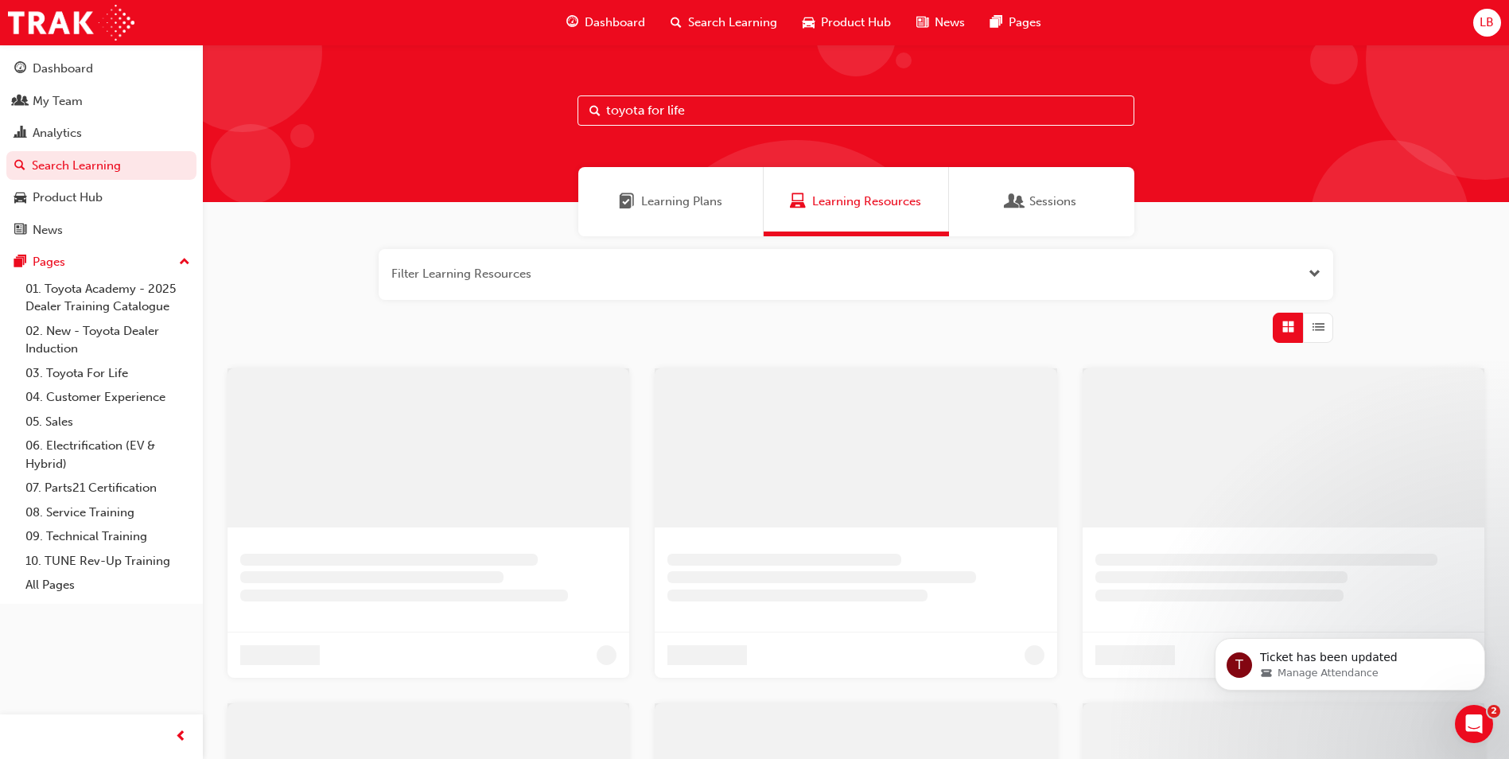
click at [717, 117] on input "toyota for life" at bounding box center [855, 110] width 557 height 30
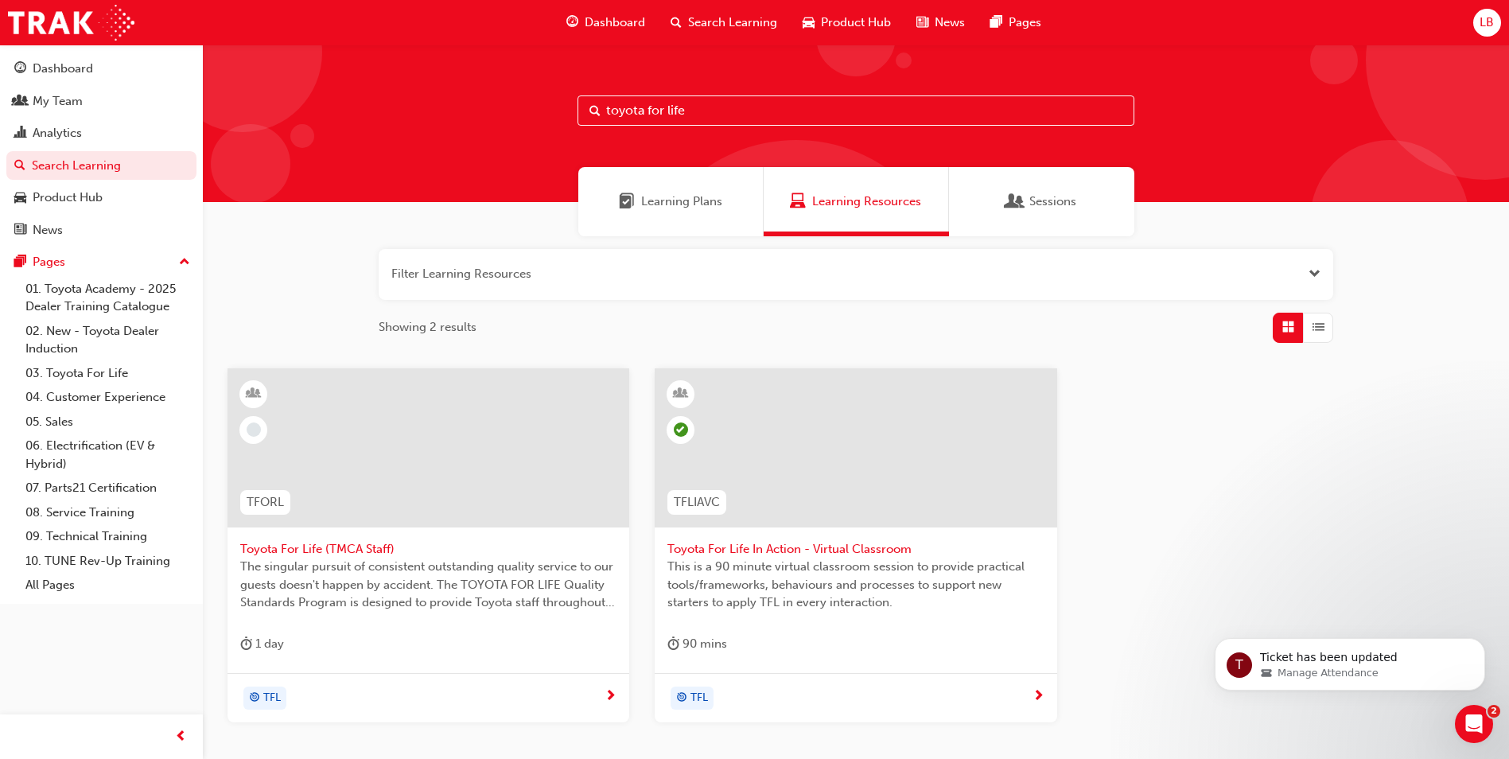
click at [760, 550] on span "Toyota For Life In Action - Virtual Classroom" at bounding box center [855, 549] width 376 height 18
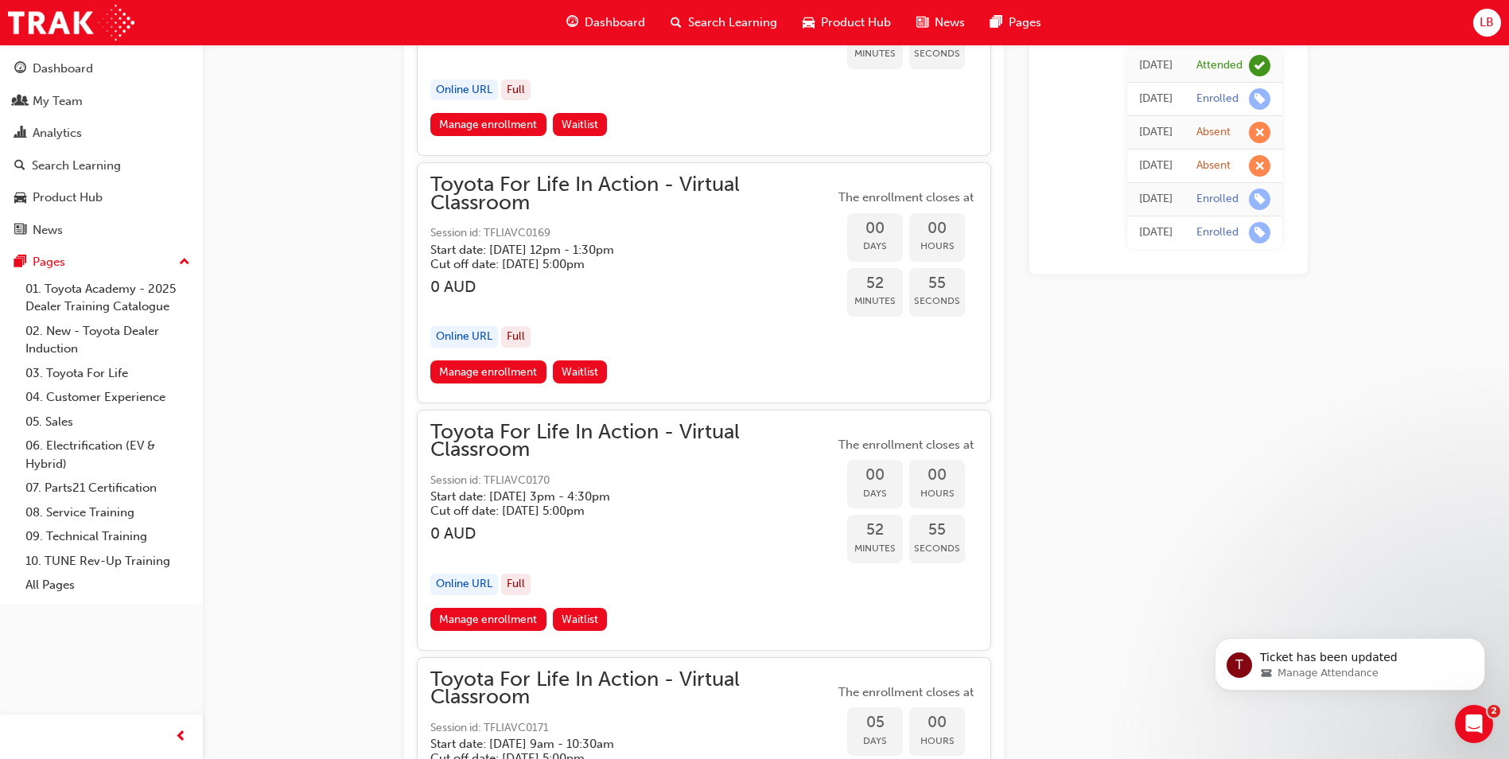
scroll to position [2299, 0]
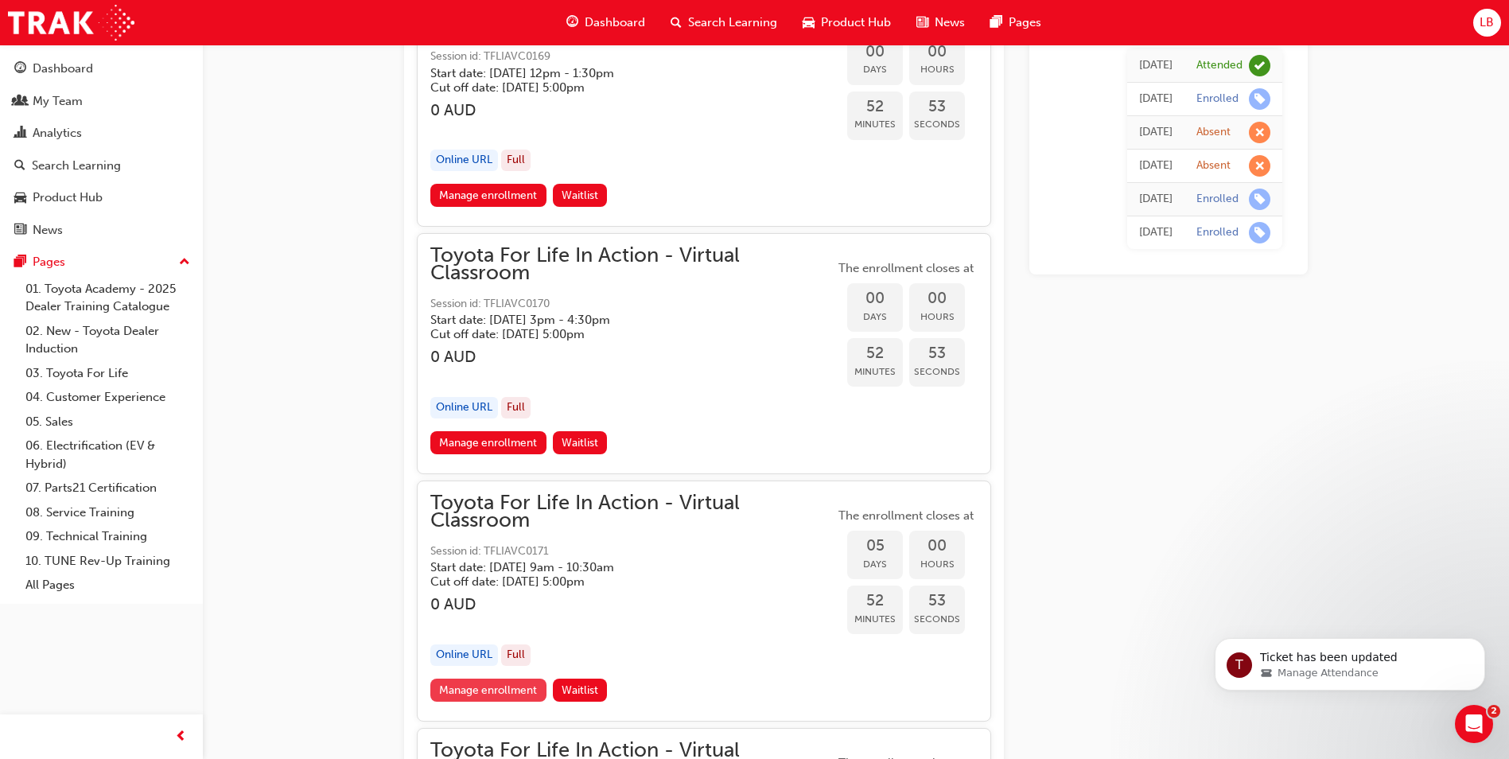
click at [500, 682] on link "Manage enrollment" at bounding box center [488, 689] width 116 height 23
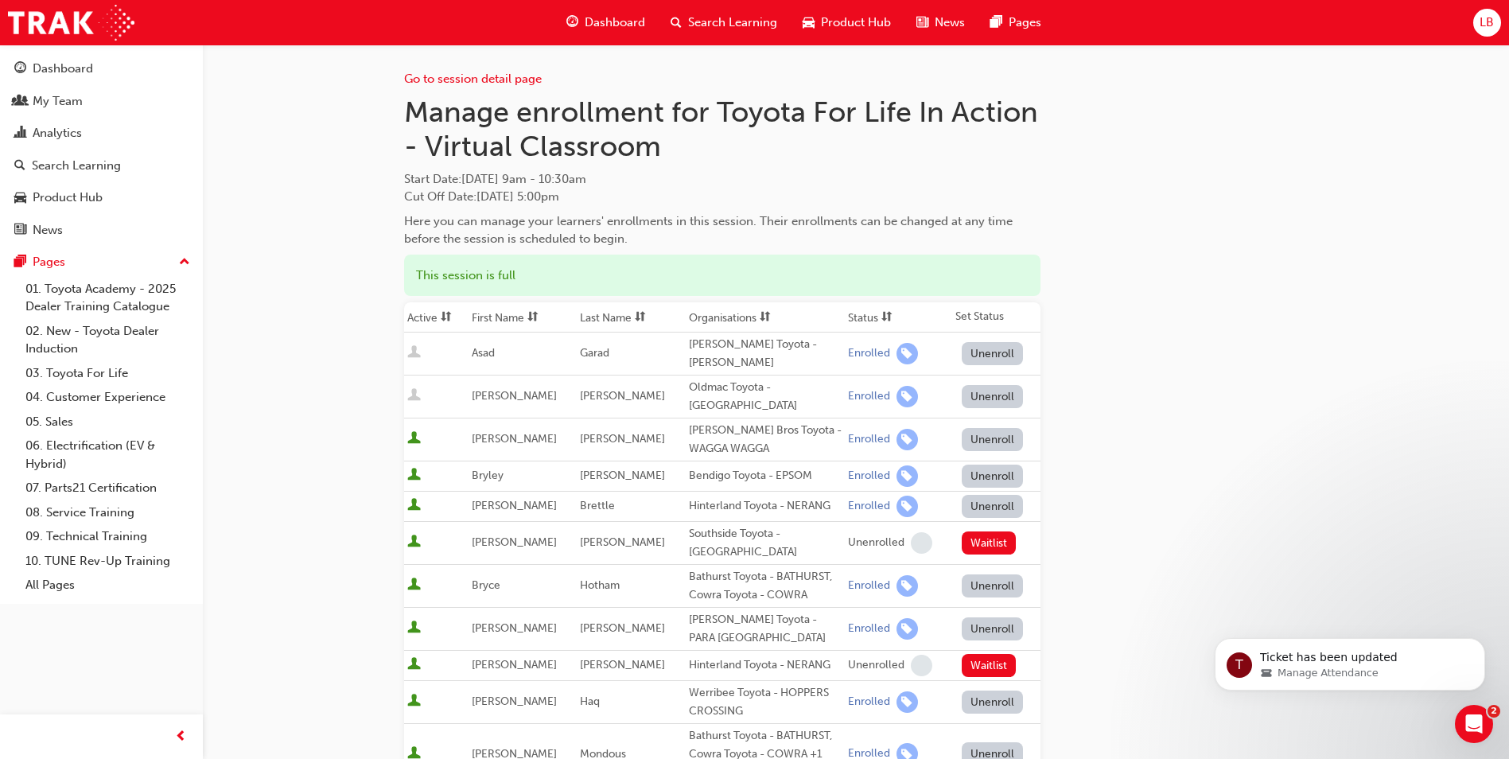
click at [970, 351] on button "Unenroll" at bounding box center [993, 353] width 62 height 23
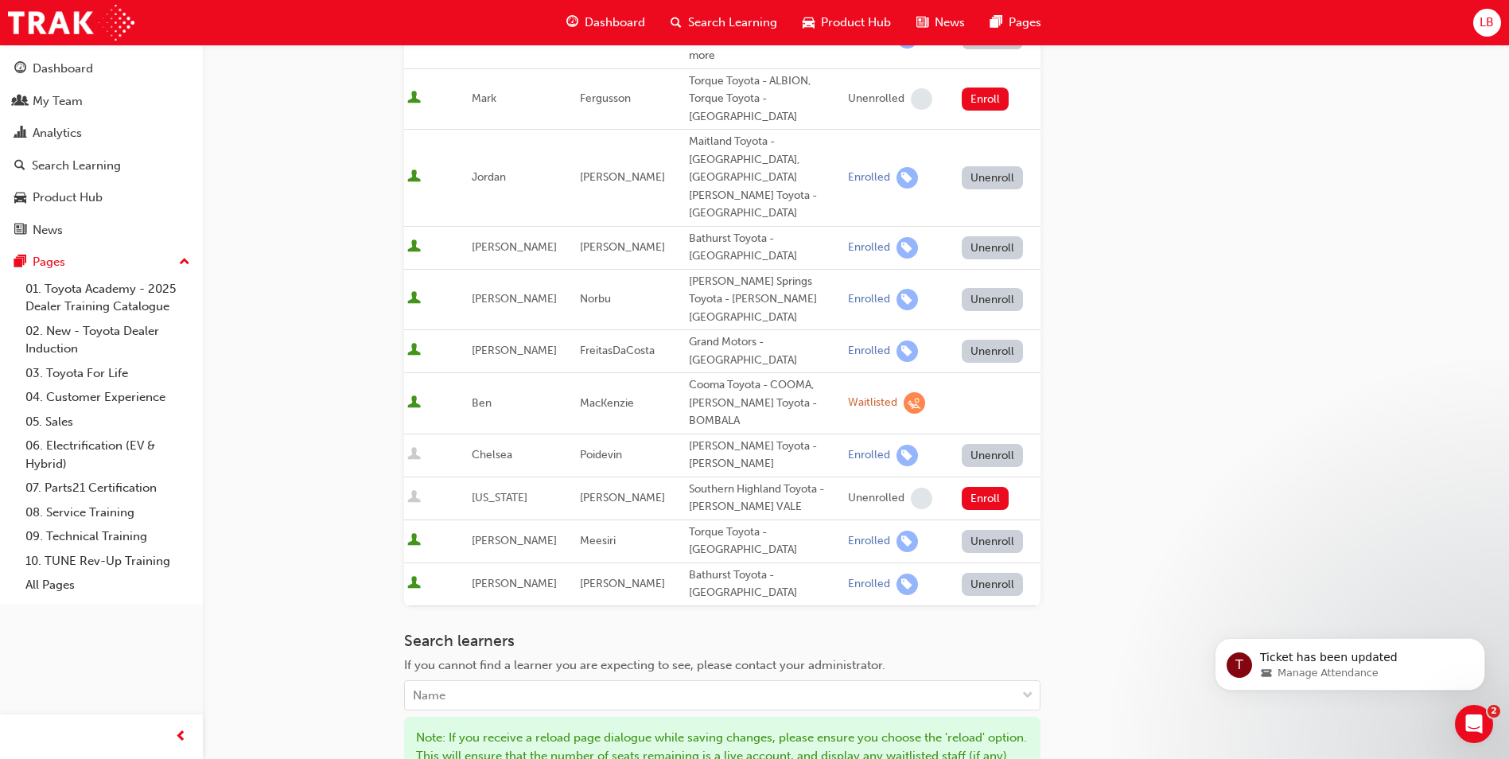
scroll to position [888, 0]
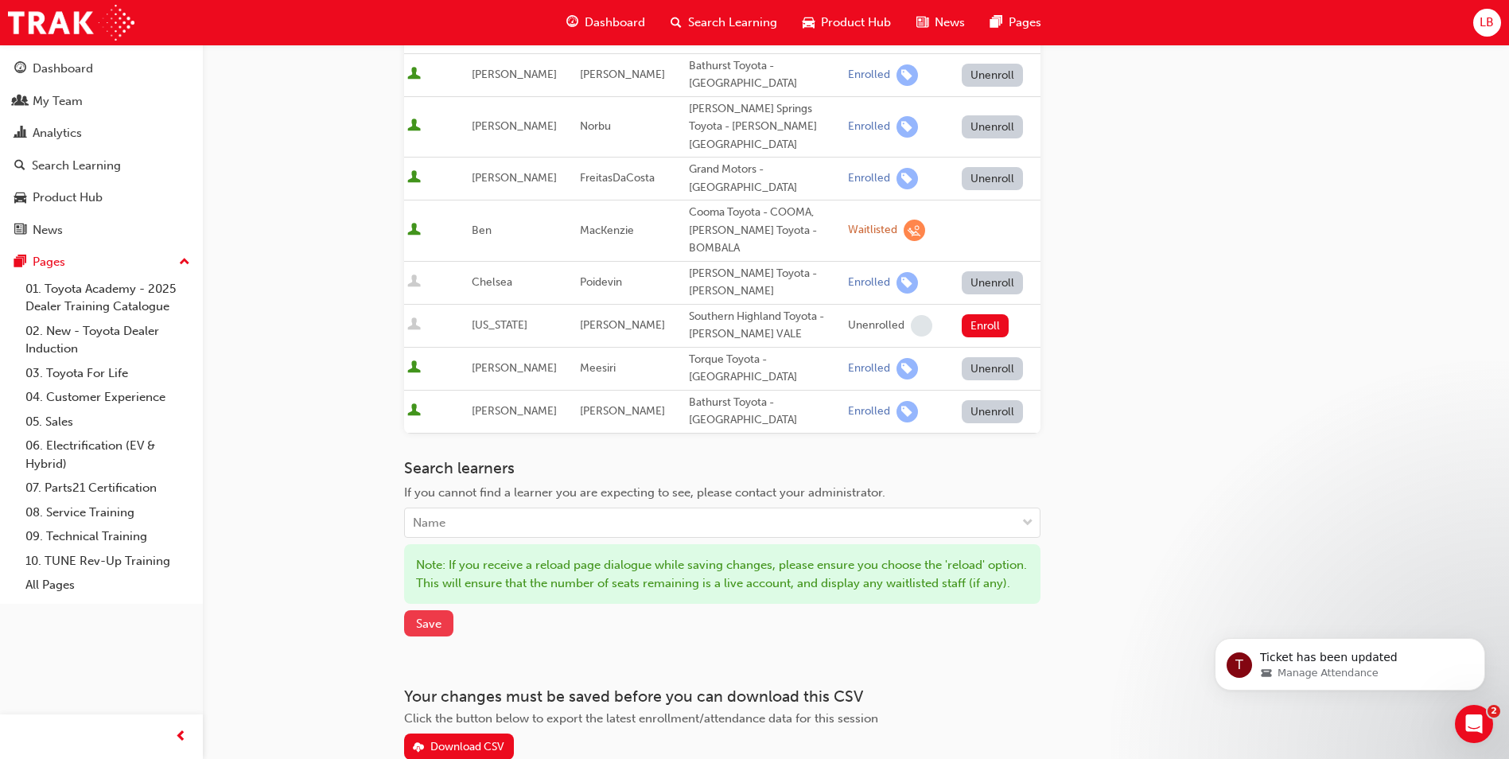
click at [432, 616] on span "Save" at bounding box center [428, 623] width 25 height 14
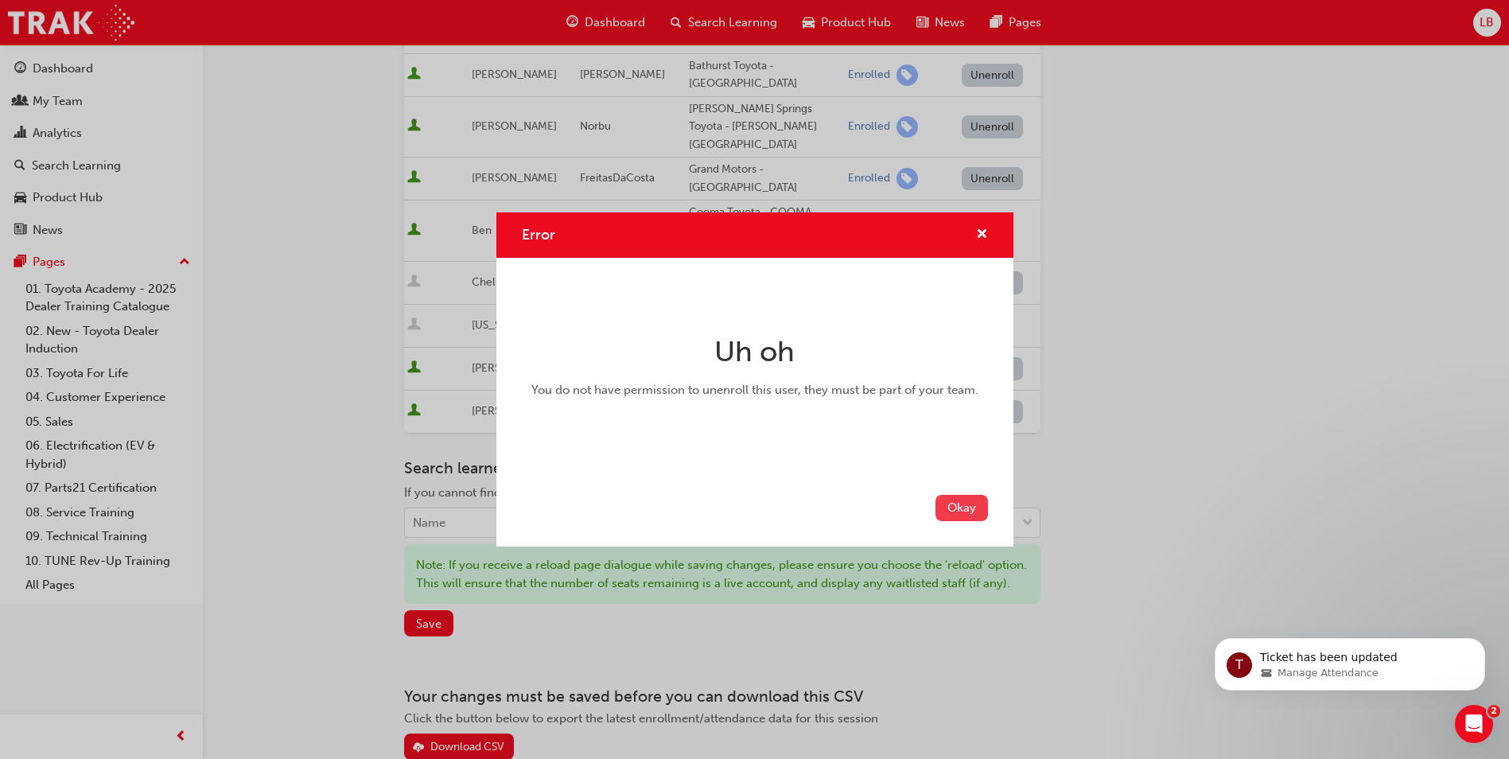
click at [966, 505] on button "Okay" at bounding box center [961, 508] width 52 height 26
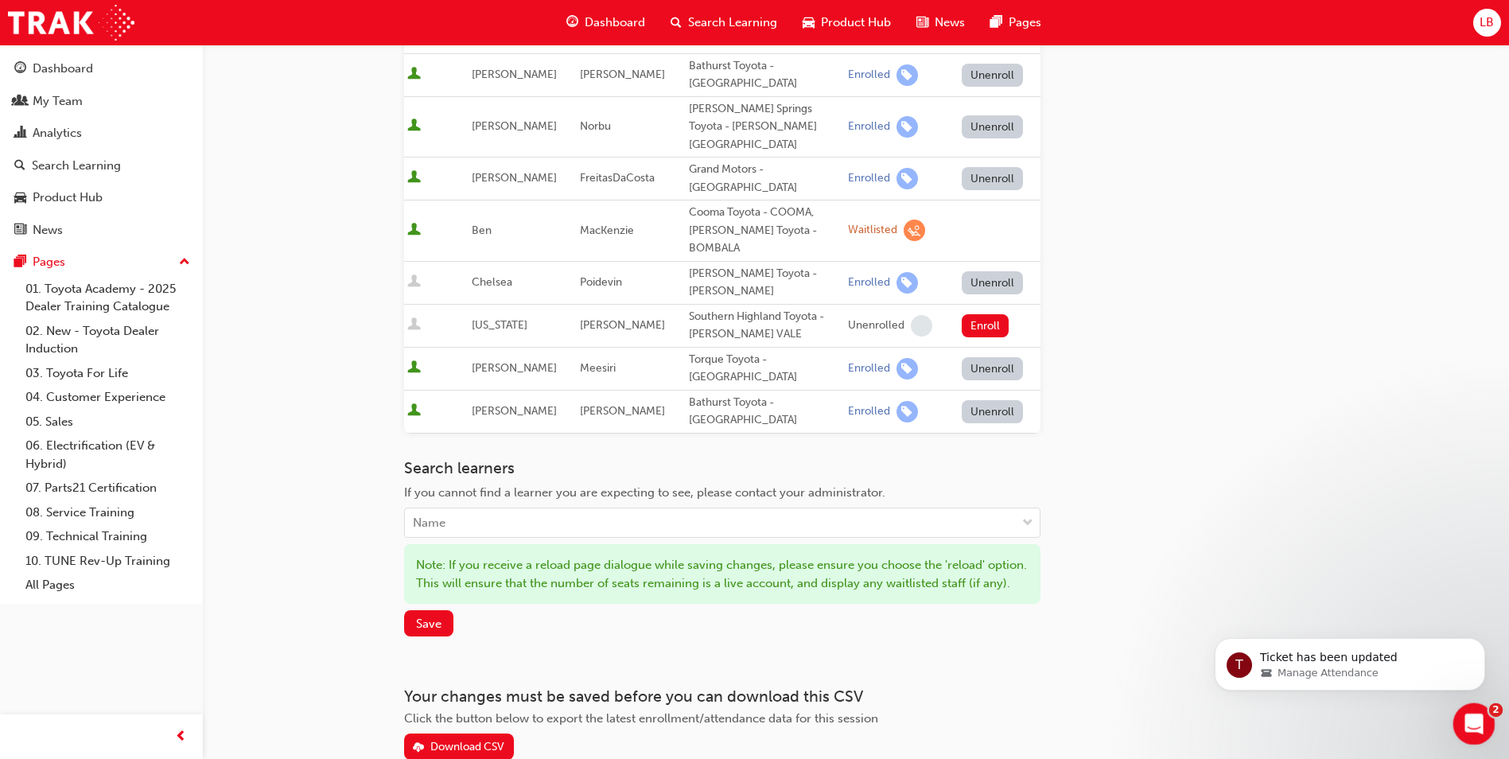
click at [1469, 713] on icon "Open Intercom Messenger" at bounding box center [1472, 722] width 26 height 26
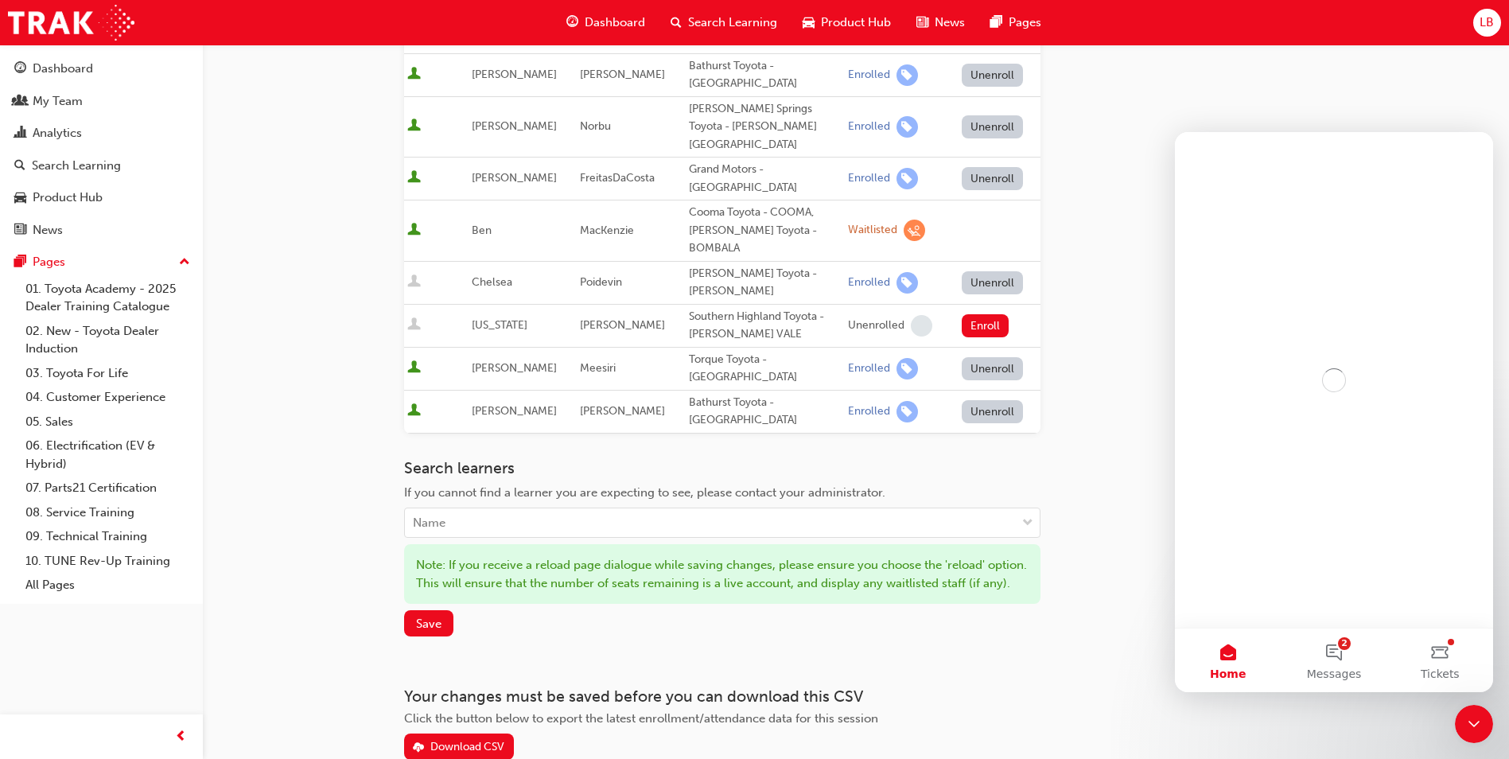
scroll to position [0, 0]
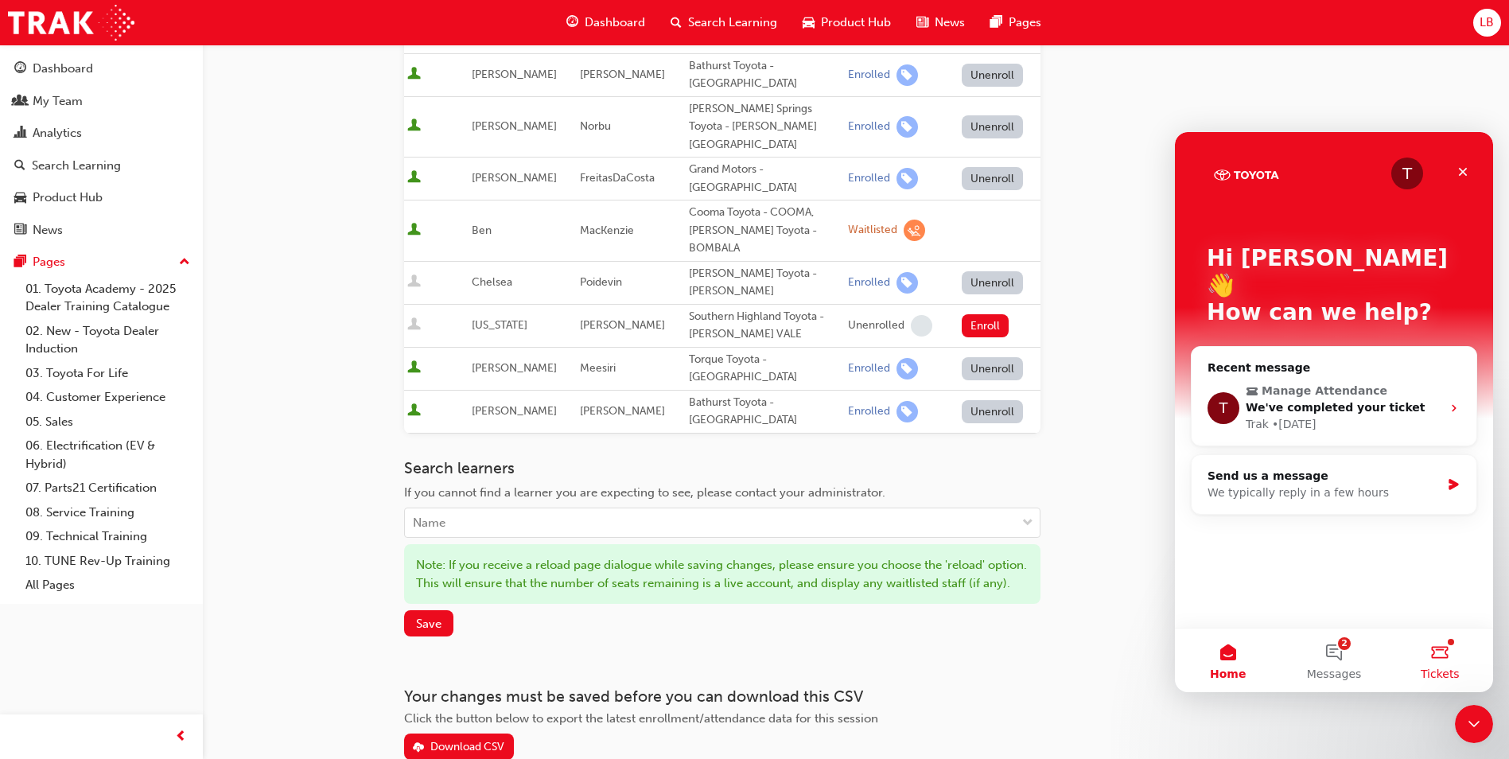
click at [1436, 650] on button "Tickets" at bounding box center [1440, 660] width 106 height 64
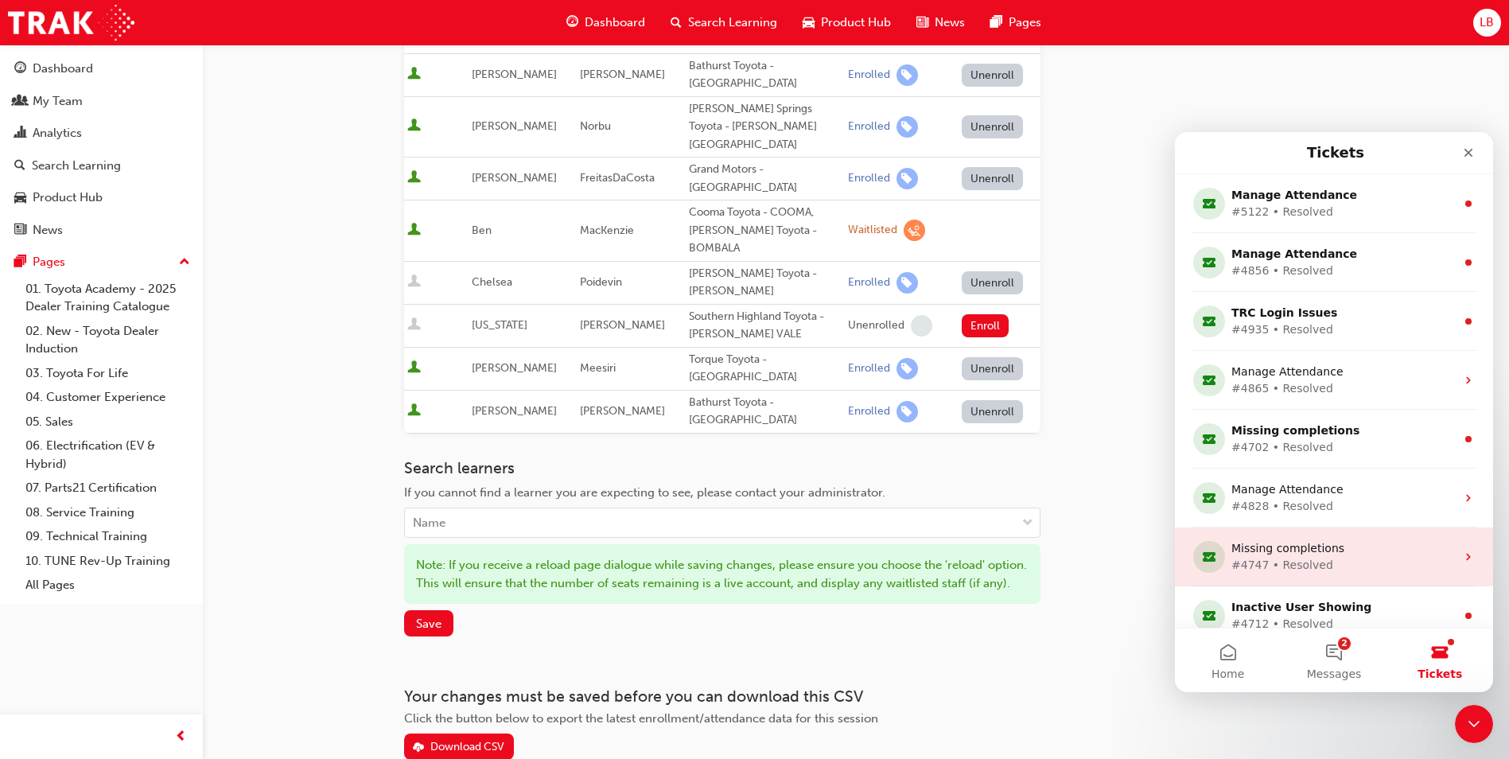
scroll to position [191, 0]
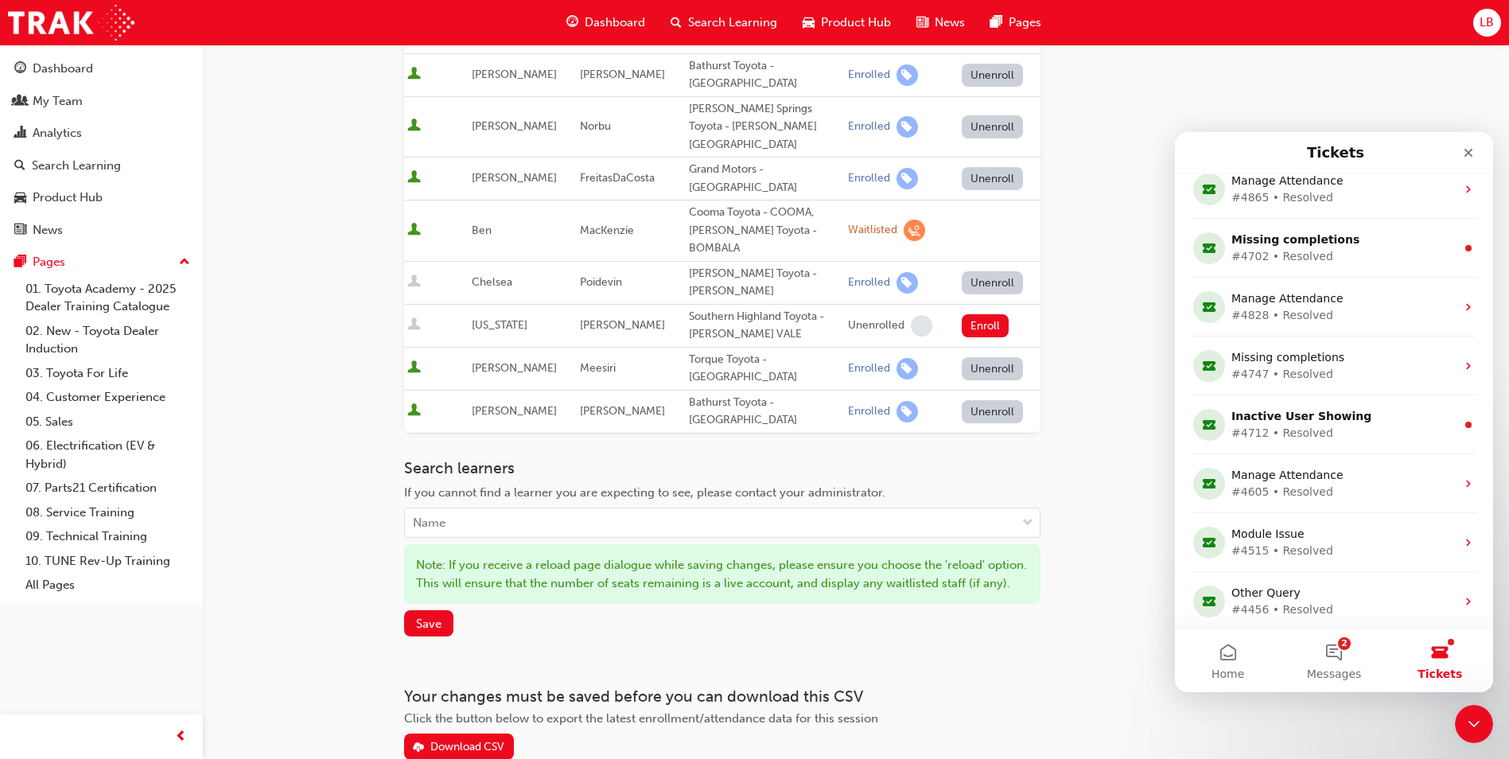
click at [1444, 655] on button "Tickets" at bounding box center [1440, 660] width 106 height 64
click at [1343, 654] on button "2 Messages" at bounding box center [1334, 660] width 106 height 64
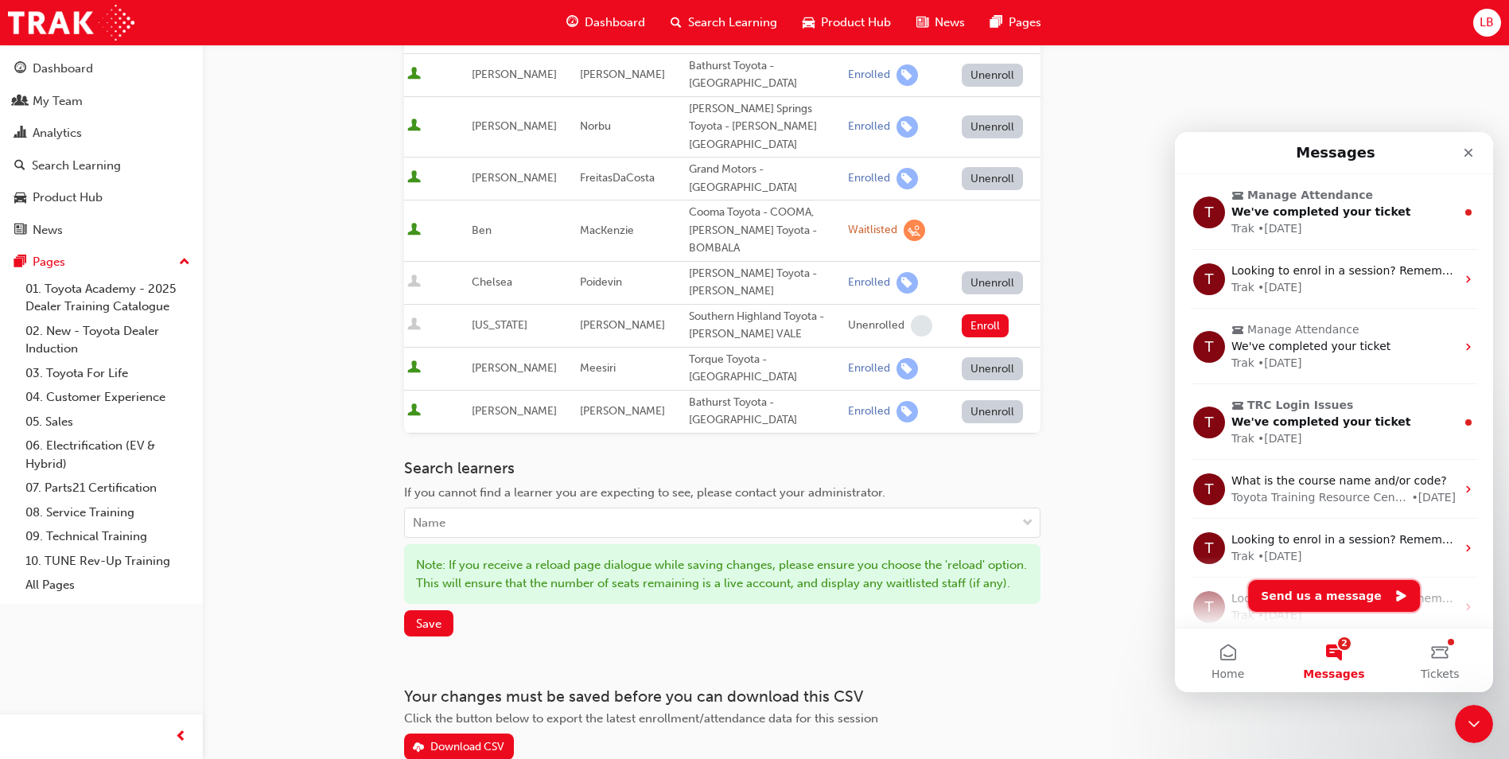
click at [1335, 594] on button "Send us a message" at bounding box center [1334, 596] width 172 height 32
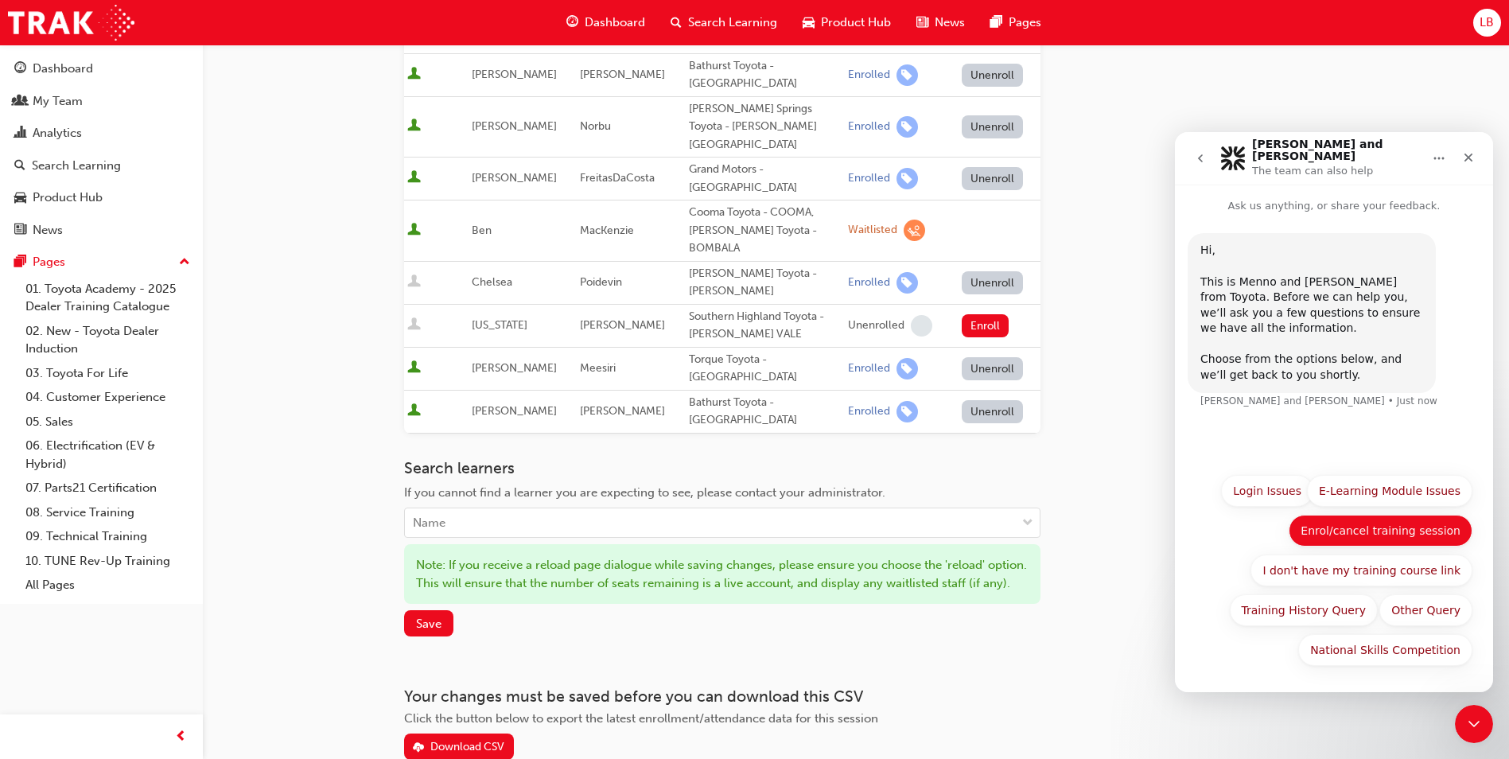
click at [1386, 529] on div "National Skills Competition Login Issues E-Learning Module Issues Enrol/cancel …" at bounding box center [1333, 574] width 277 height 199
click at [1384, 522] on button "Enrol/cancel training session" at bounding box center [1380, 531] width 184 height 32
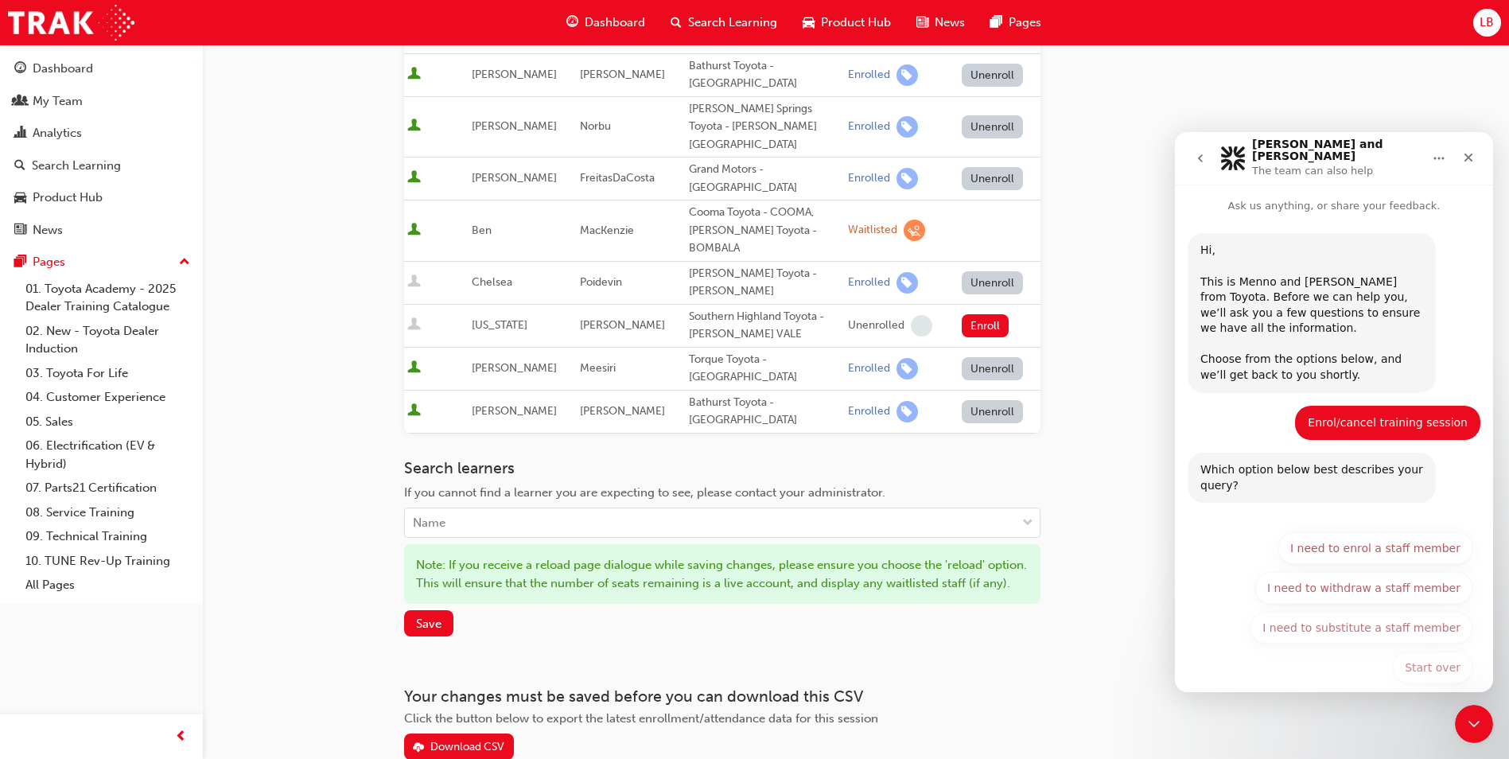
scroll to position [8, 0]
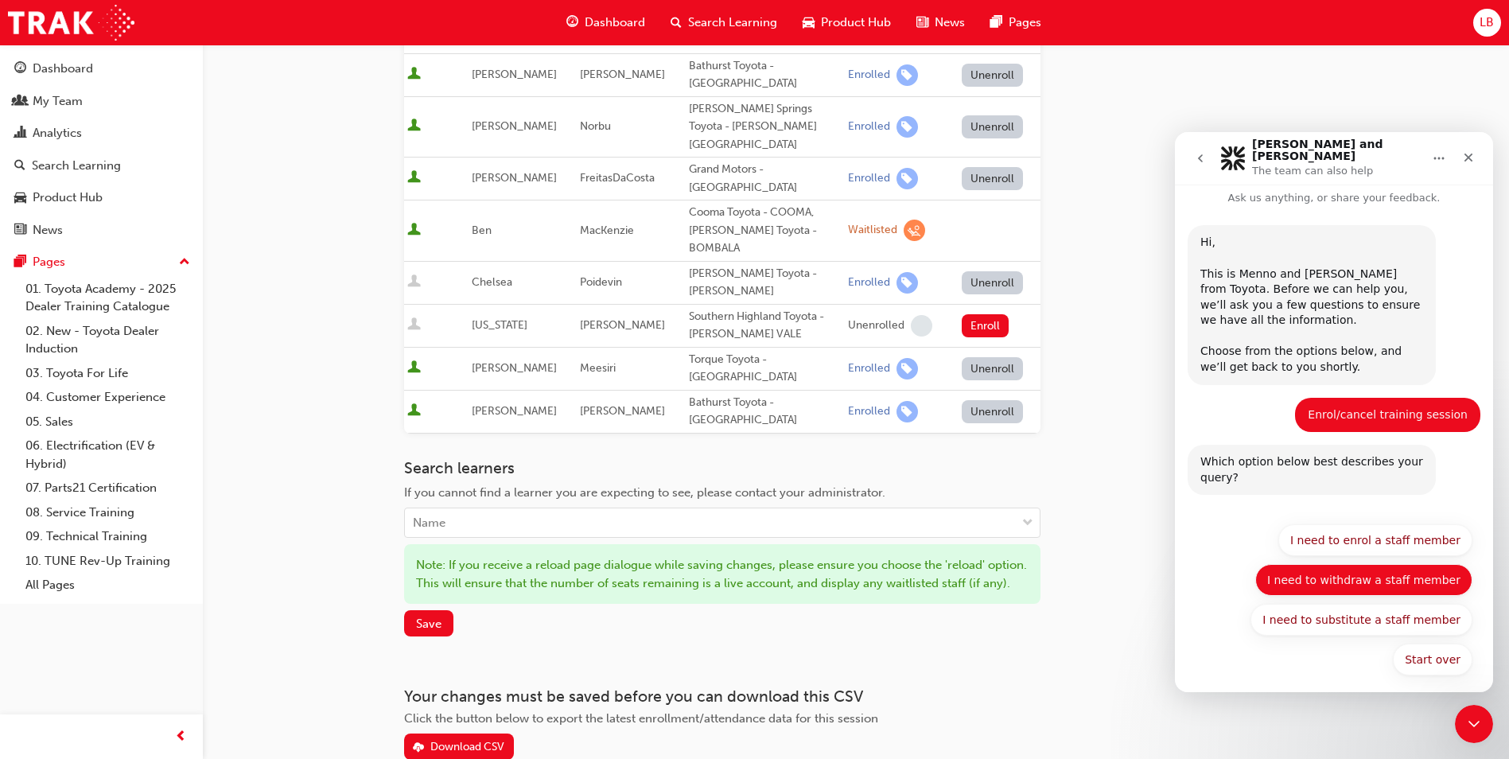
click at [1382, 564] on button "I need to withdraw a staff member" at bounding box center [1363, 580] width 217 height 32
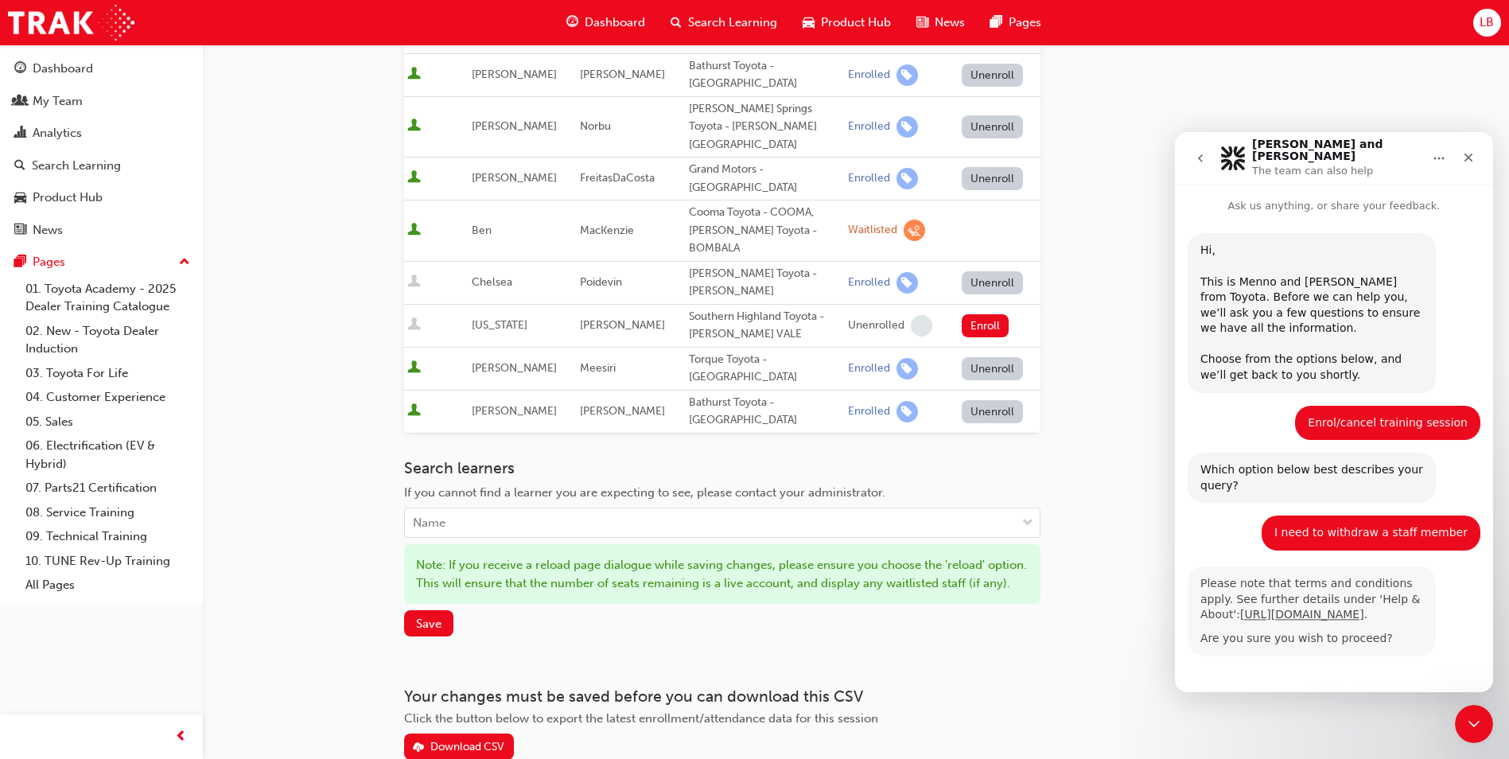
scroll to position [56, 0]
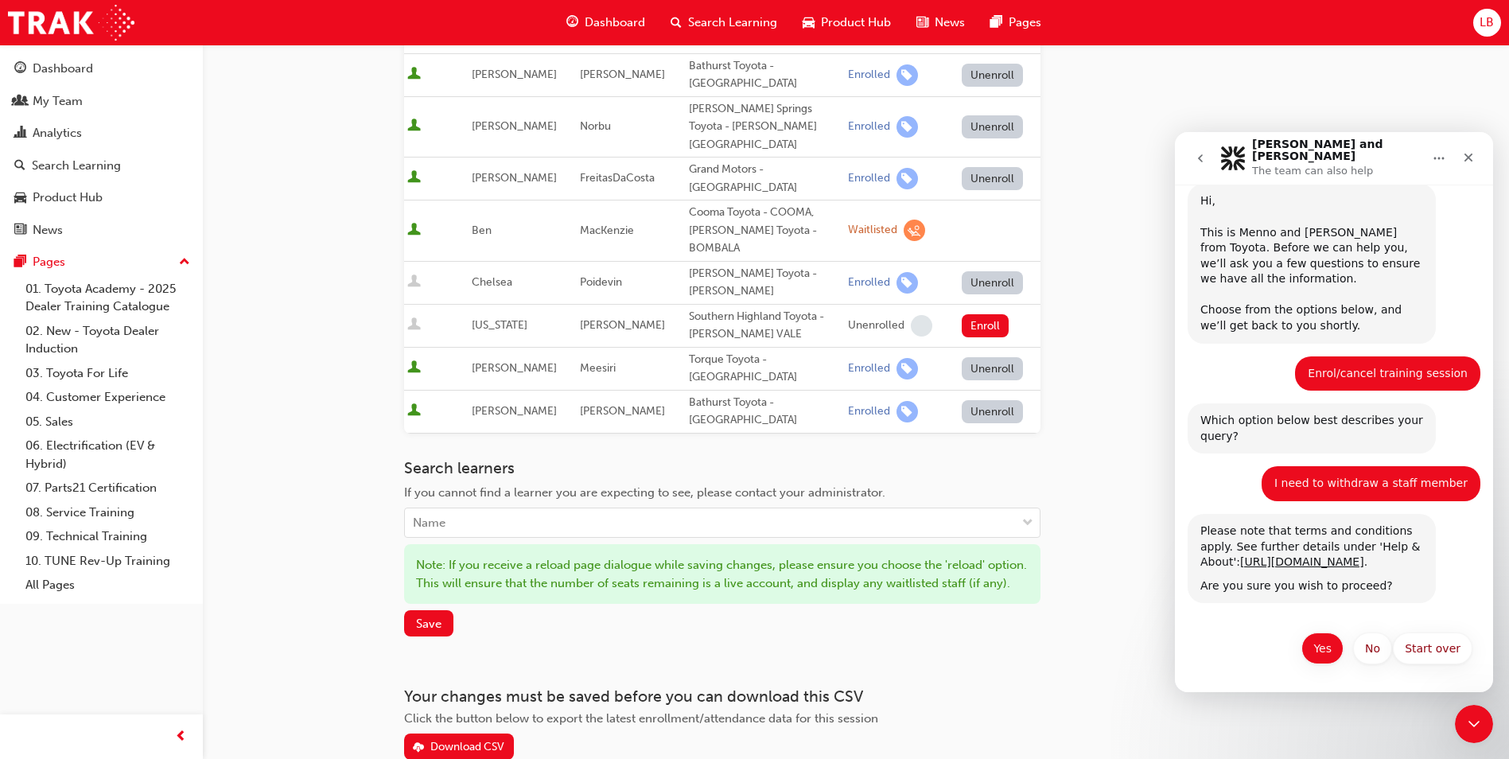
click at [1323, 641] on button "Yes" at bounding box center [1322, 648] width 42 height 32
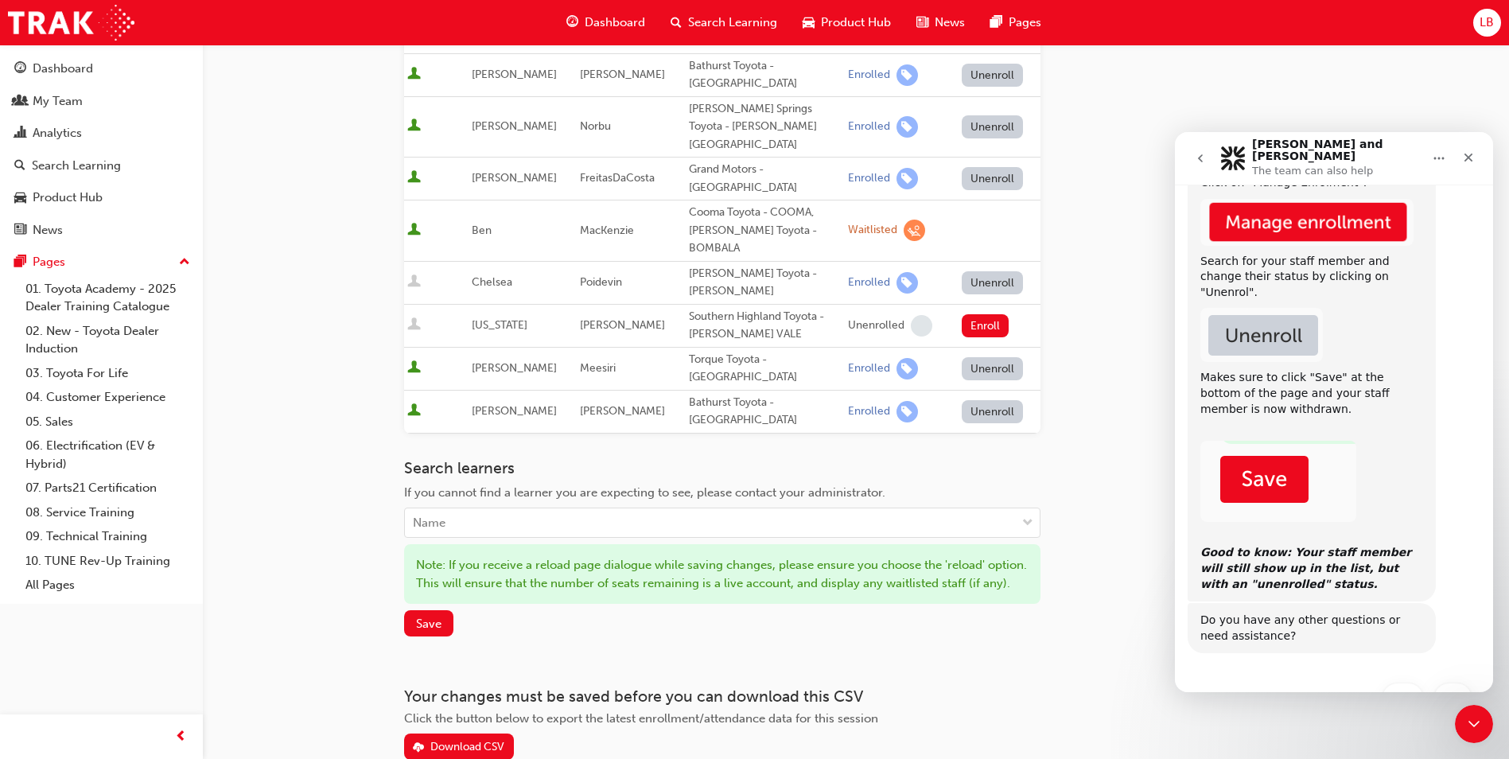
scroll to position [619, 0]
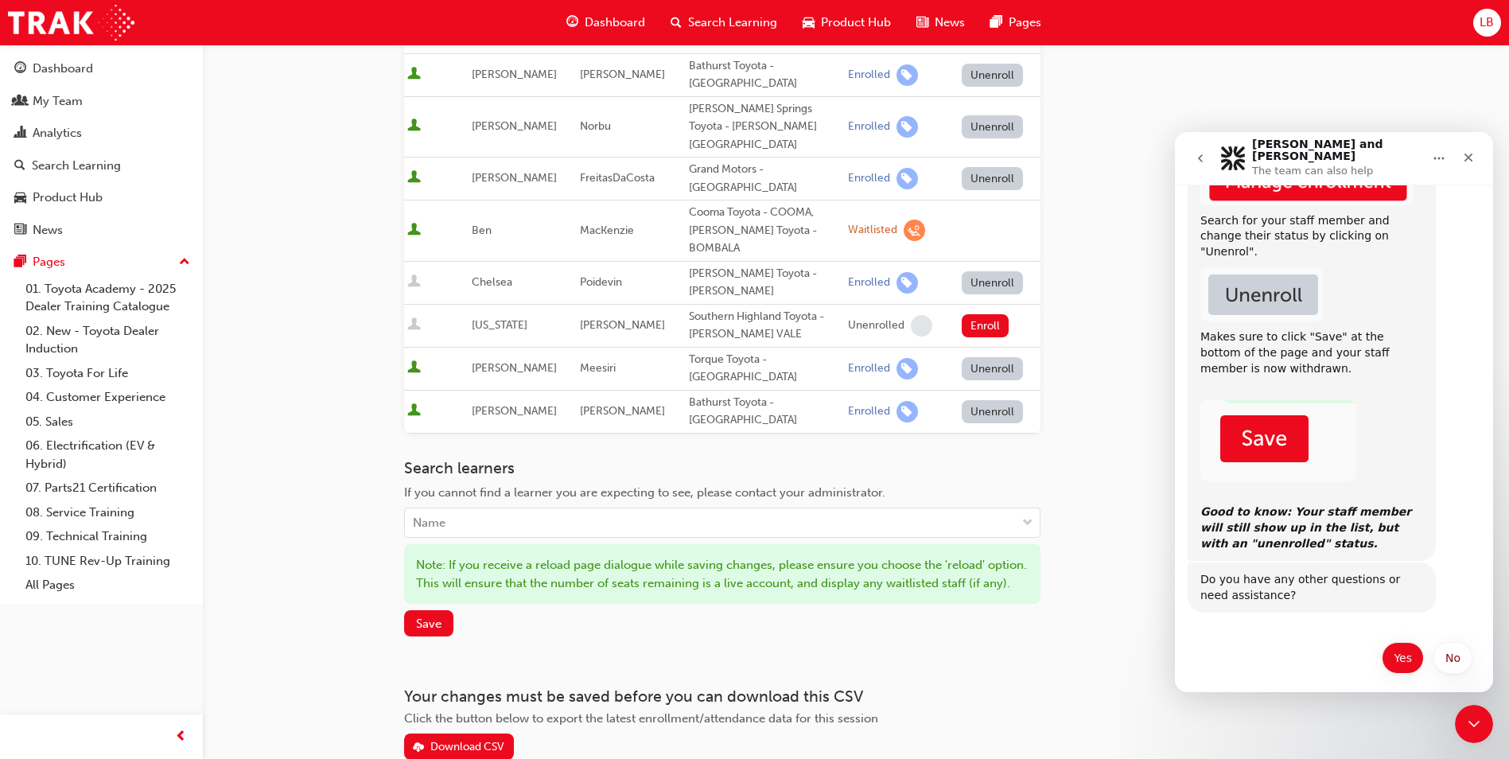
click at [1394, 646] on button "Yes" at bounding box center [1403, 658] width 42 height 32
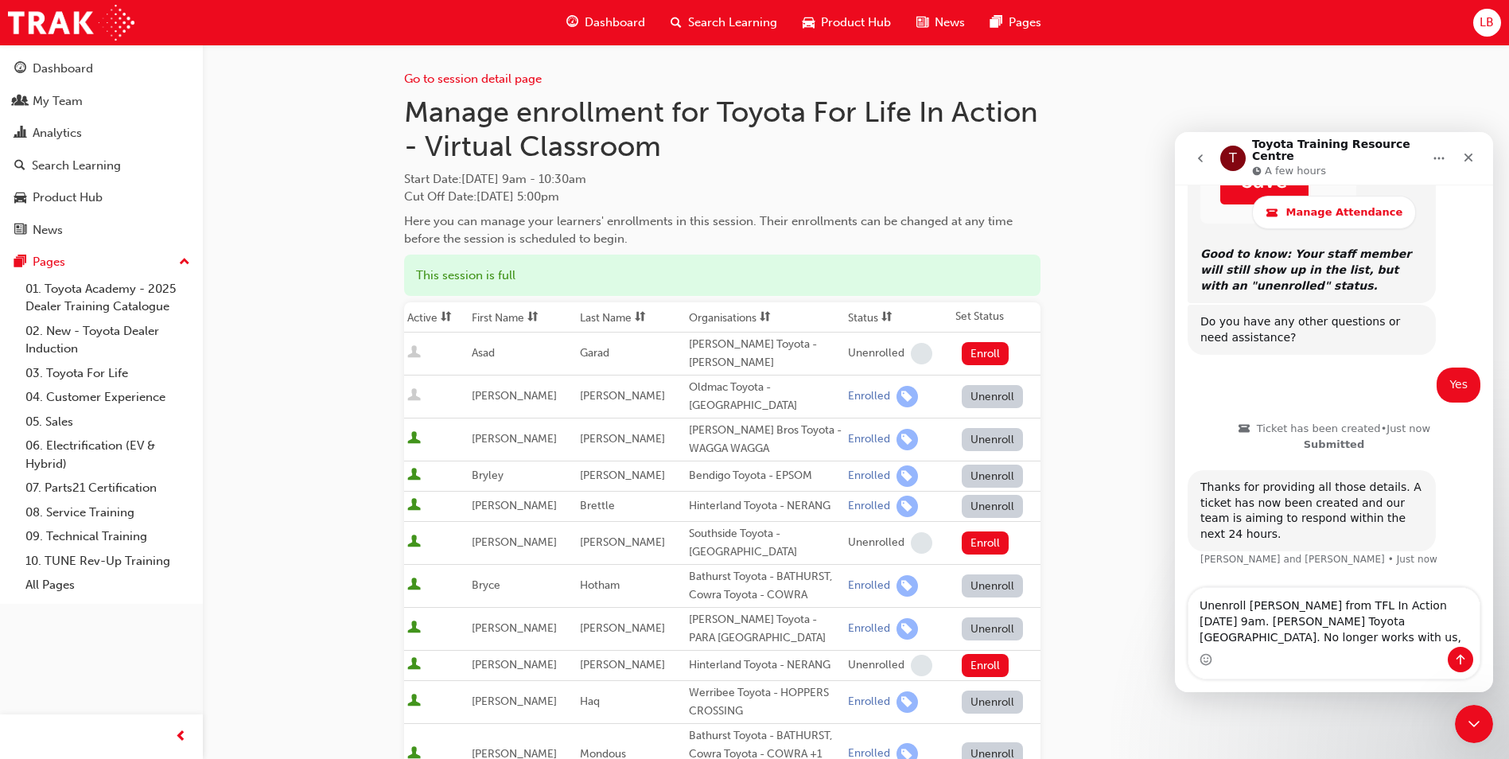
scroll to position [937, 0]
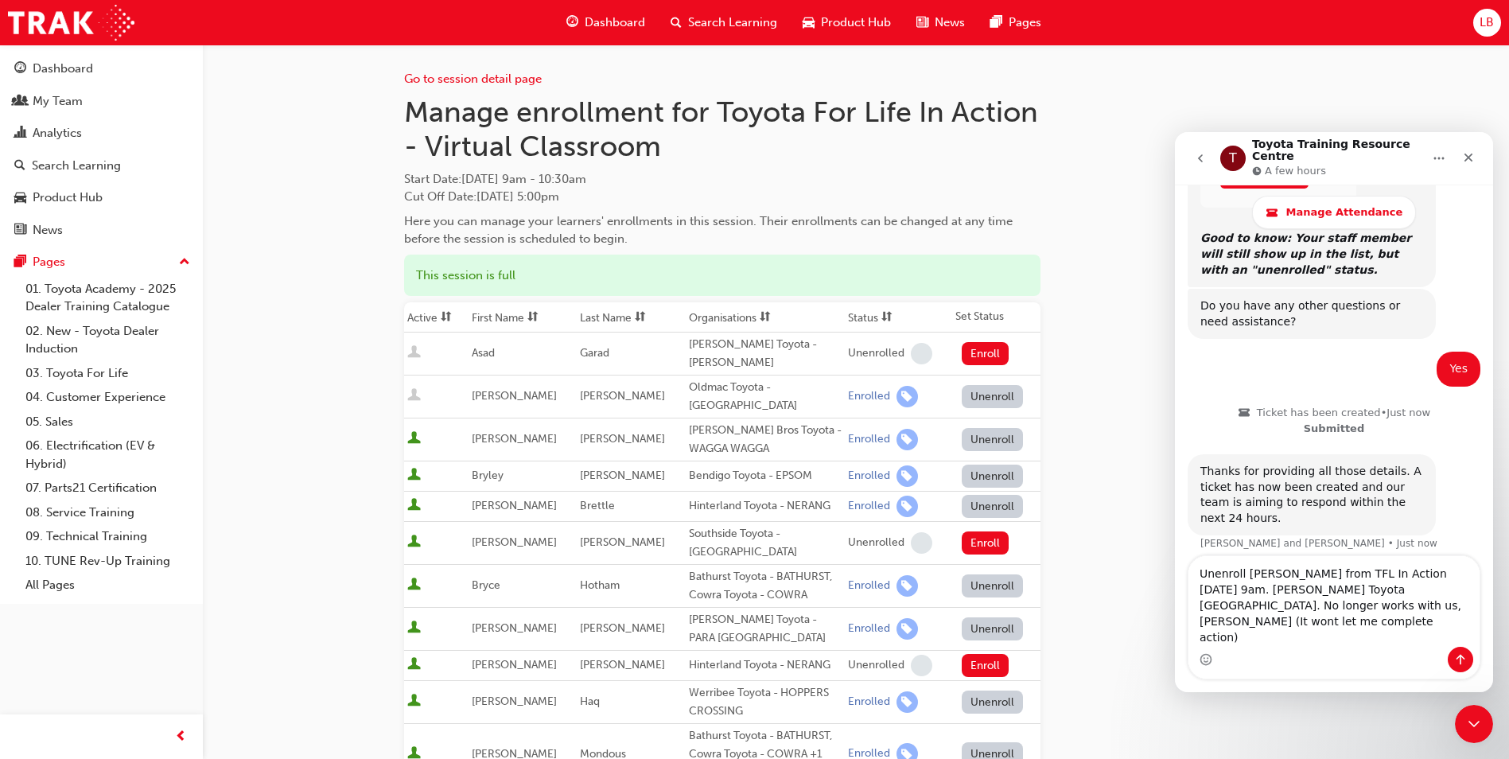
type textarea "Unenroll [PERSON_NAME] from TFL In Action [DATE] 9am. [PERSON_NAME] Toyota [GEO…"
click at [1475, 657] on div "Intercom messenger" at bounding box center [1333, 659] width 291 height 25
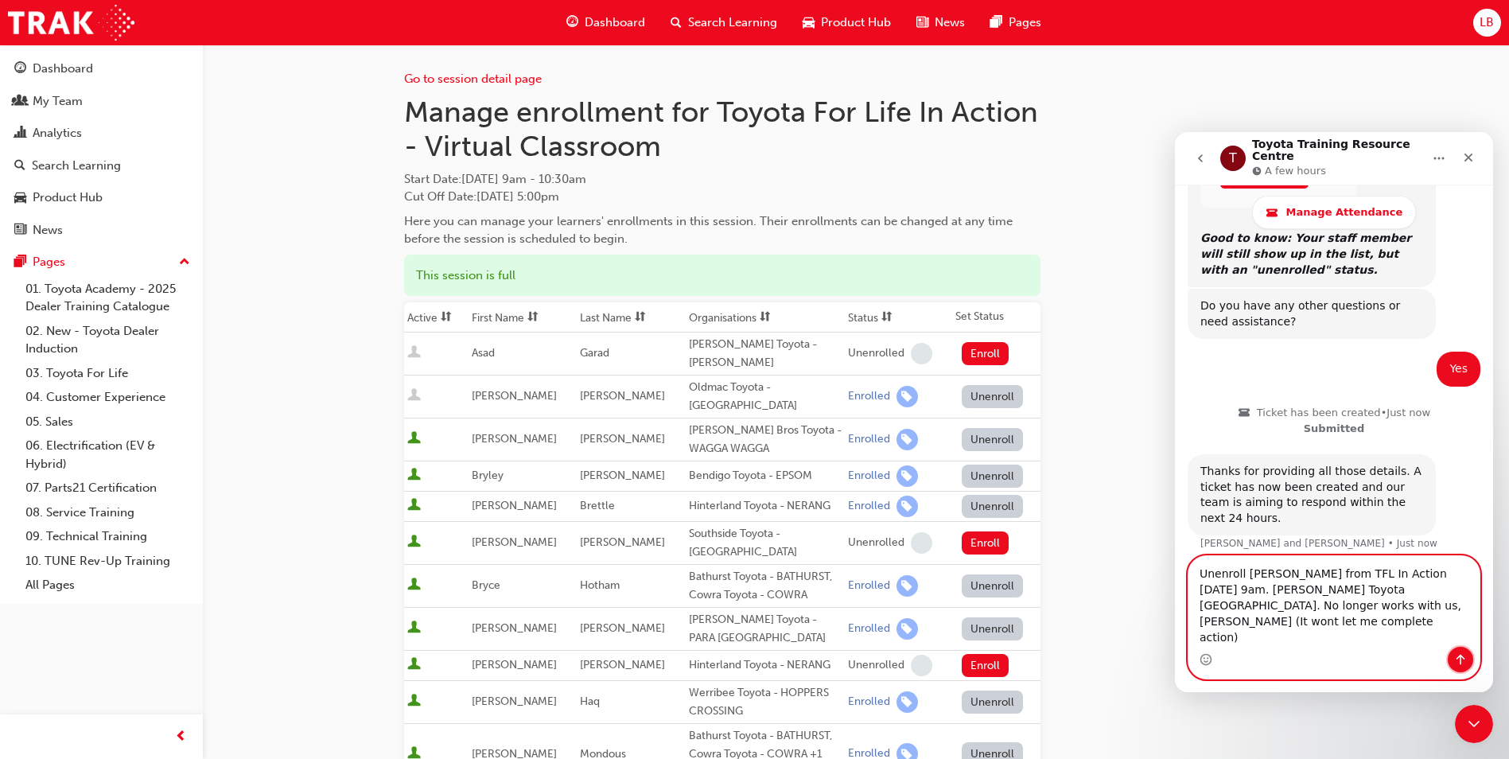
click at [1465, 657] on icon "Send a message…" at bounding box center [1460, 659] width 13 height 13
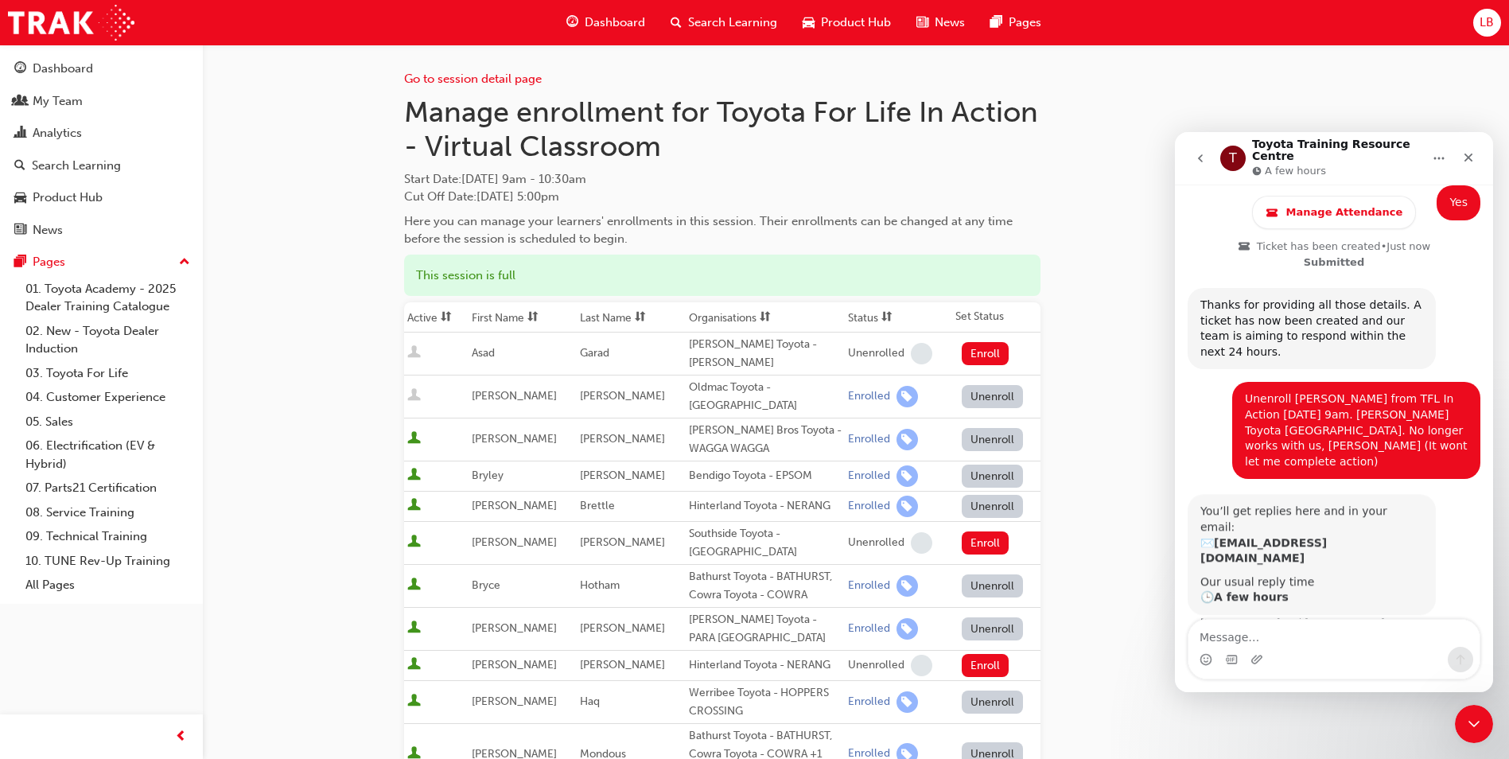
scroll to position [1102, 0]
